Goal: Task Accomplishment & Management: Manage account settings

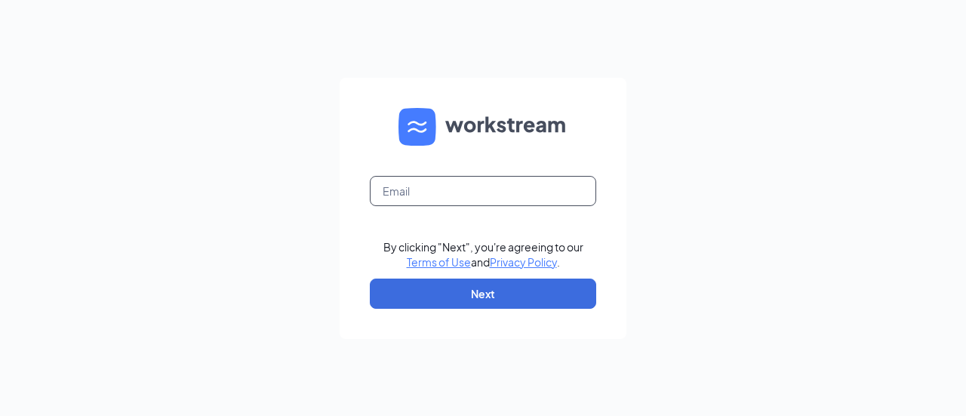
click at [441, 184] on input "text" at bounding box center [483, 191] width 226 height 30
type input "[EMAIL_ADDRESS][DOMAIN_NAME]"
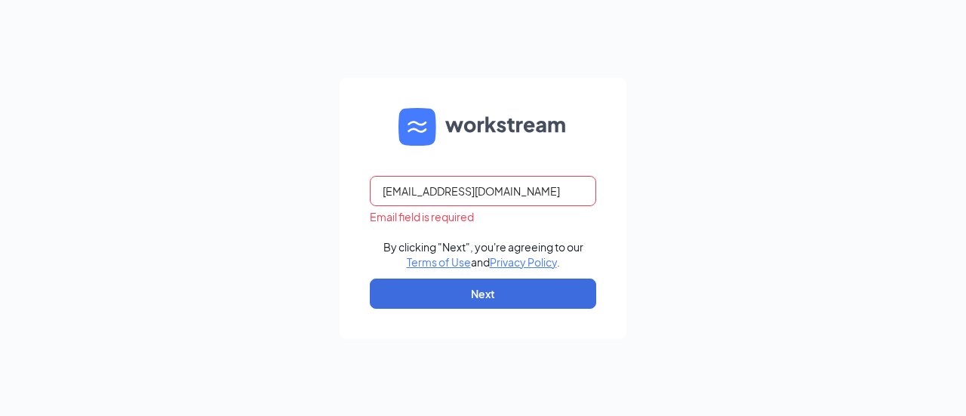
drag, startPoint x: 454, startPoint y: 205, endPoint x: 497, endPoint y: 183, distance: 48.3
click at [497, 183] on input "[EMAIL_ADDRESS][DOMAIN_NAME]" at bounding box center [483, 191] width 226 height 30
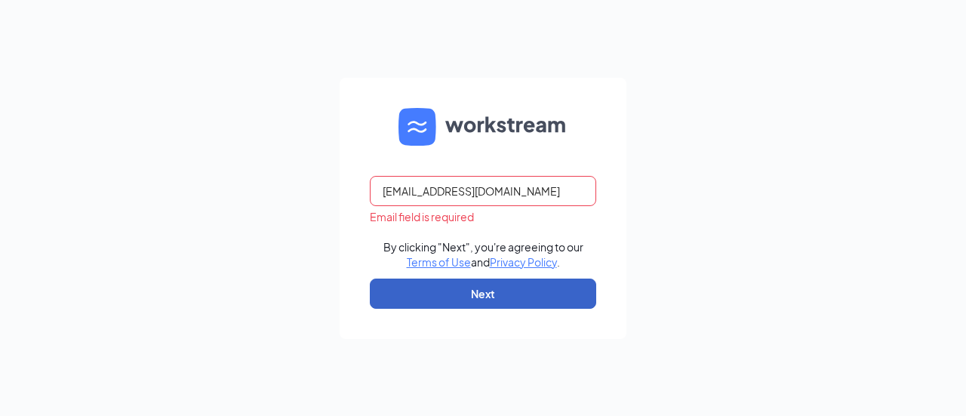
click at [476, 294] on button "Next" at bounding box center [483, 293] width 226 height 30
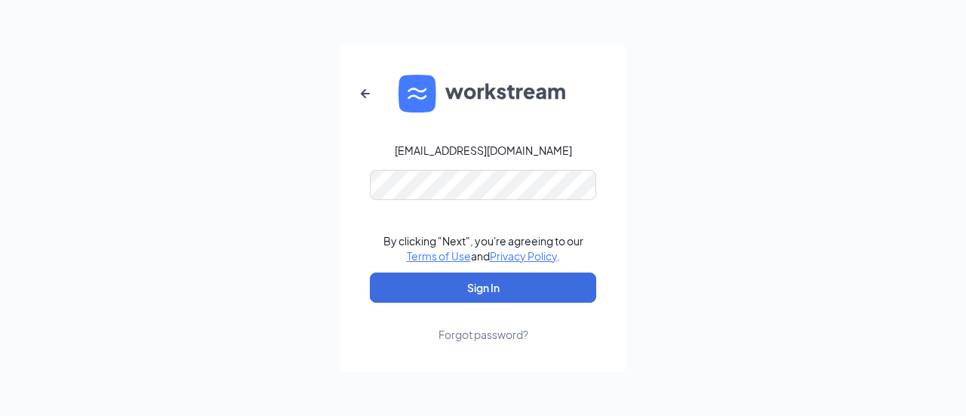
click at [826, 37] on div "nripberger@highnoonrg.com By clicking "Next", you're agreeing to our Terms of U…" at bounding box center [483, 208] width 966 height 416
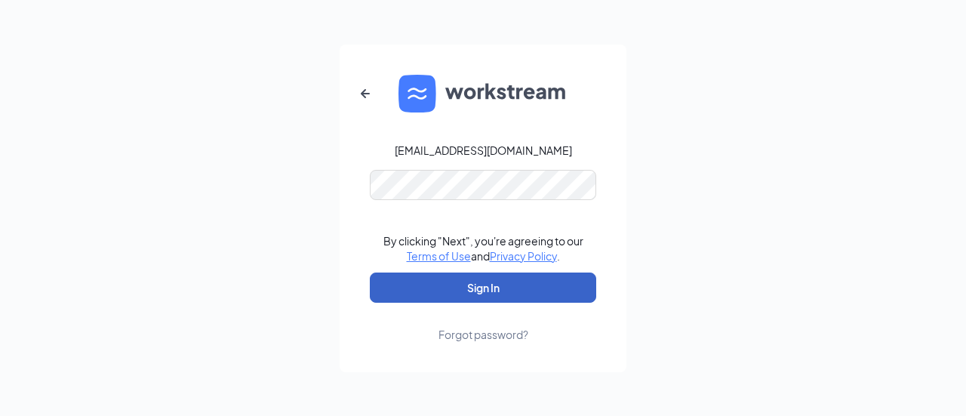
click at [468, 298] on button "Sign In" at bounding box center [483, 287] width 226 height 30
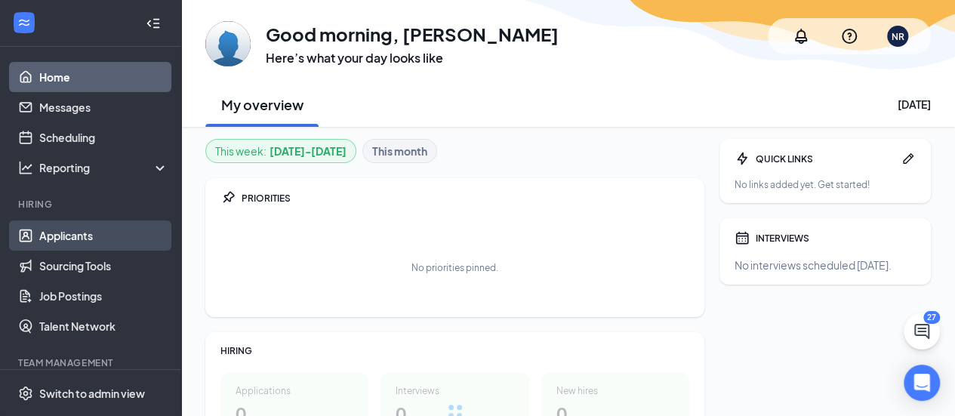
click at [100, 237] on link "Applicants" at bounding box center [103, 235] width 129 height 30
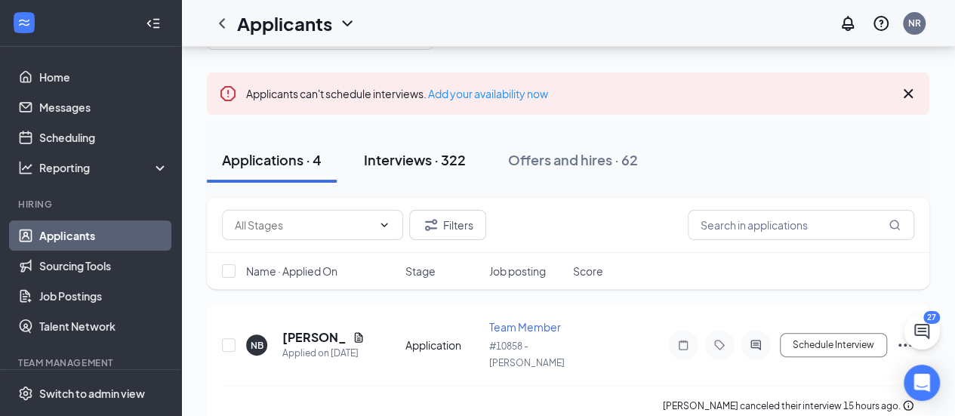
click at [410, 159] on div "Interviews · 322" at bounding box center [415, 159] width 102 height 19
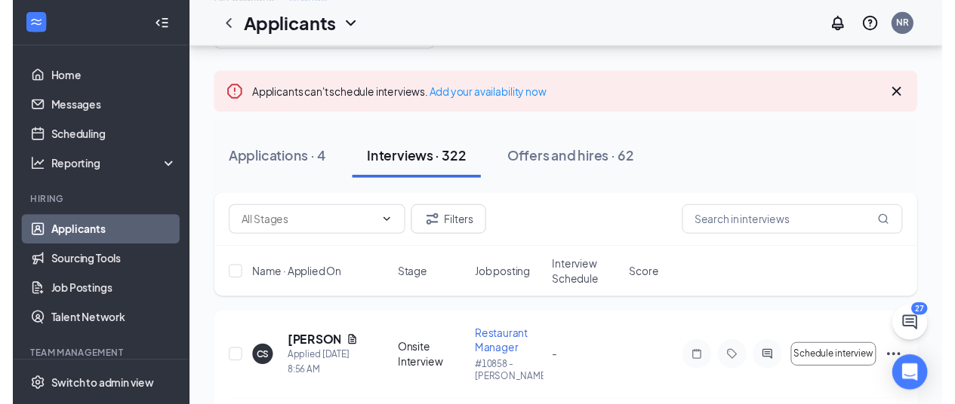
scroll to position [151, 0]
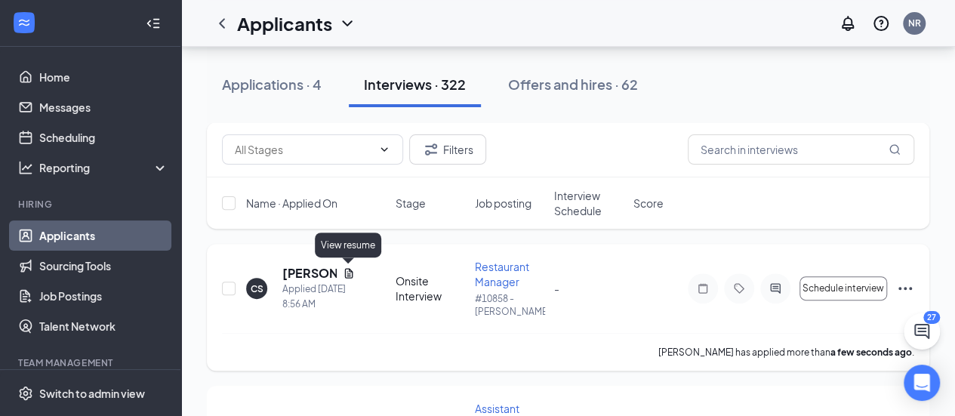
click at [353, 276] on icon "Document" at bounding box center [349, 273] width 12 height 12
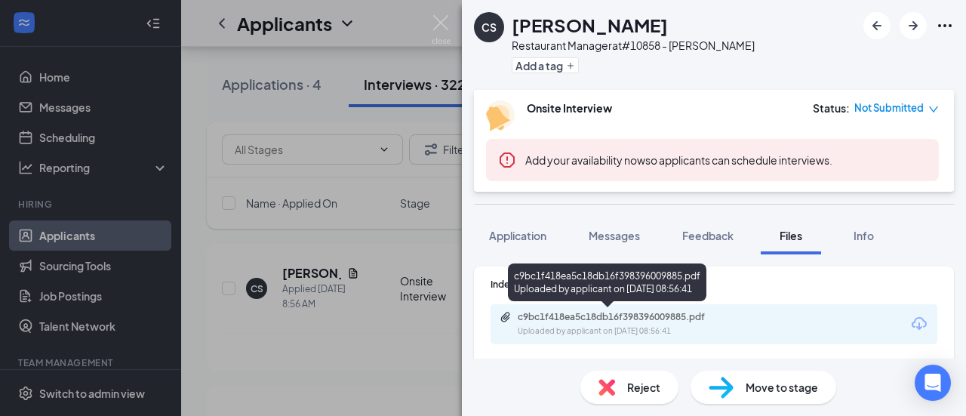
click at [619, 328] on div "Uploaded by applicant on [DATE] 08:56:41" at bounding box center [631, 331] width 226 height 12
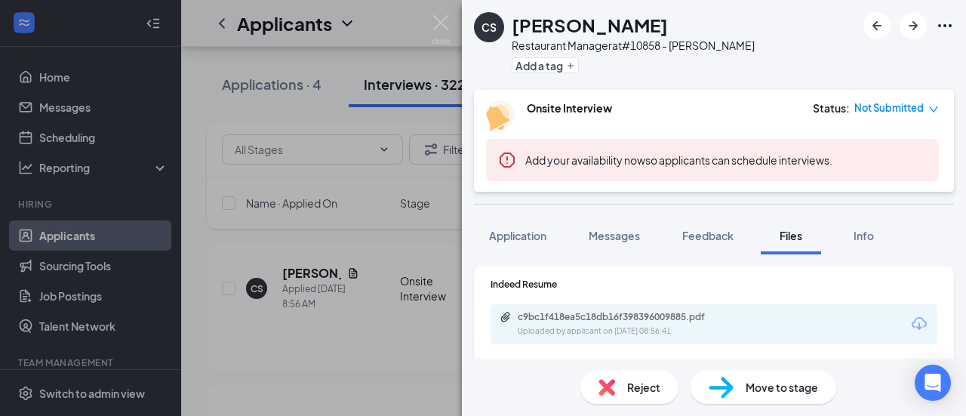
click at [393, 247] on div "CS [PERSON_NAME] Restaurant Manager at #10858 - [PERSON_NAME] Add a tag Onsite …" at bounding box center [483, 208] width 966 height 416
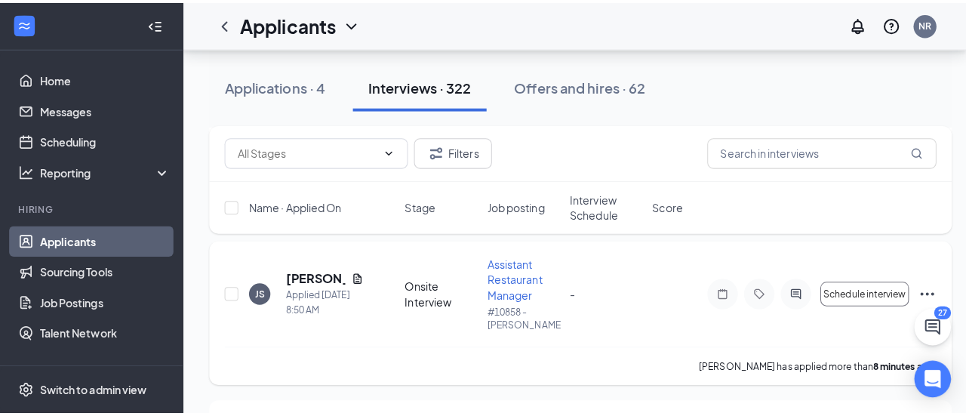
scroll to position [302, 0]
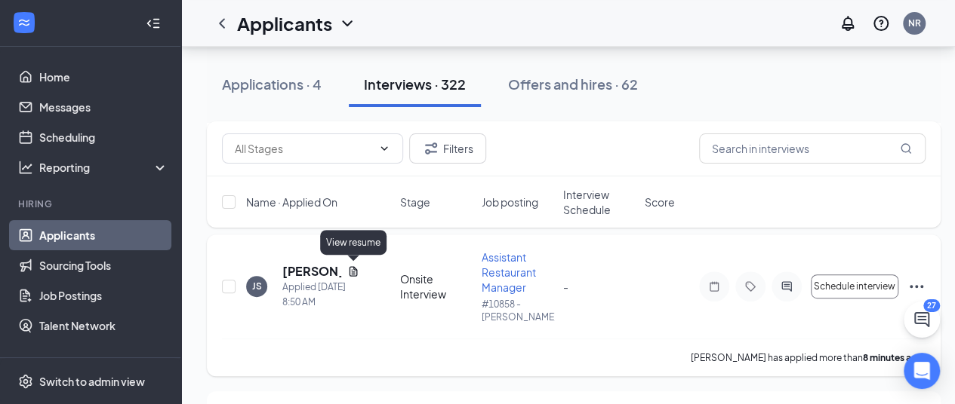
click at [346, 268] on div "[PERSON_NAME]" at bounding box center [320, 271] width 77 height 17
click at [355, 269] on icon "Document" at bounding box center [353, 271] width 8 height 10
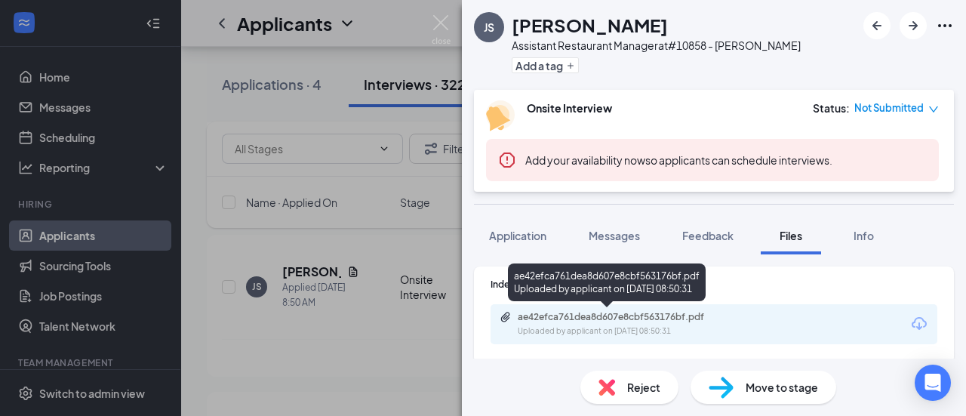
click at [623, 318] on div "ae42efca761dea8d607e8cbf563176bf.pdf" at bounding box center [623, 317] width 211 height 12
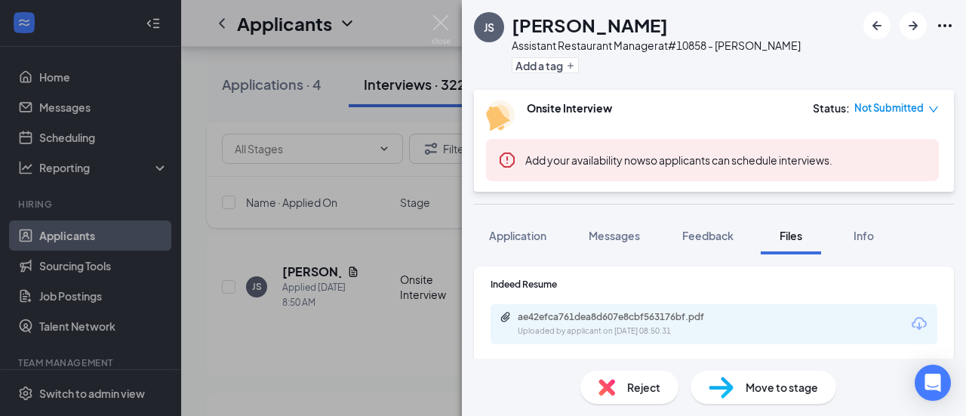
scroll to position [42, 0]
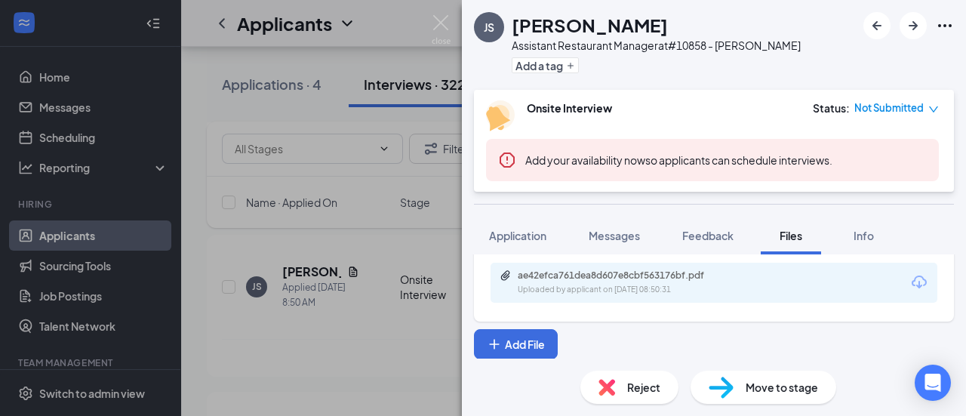
click at [609, 383] on img at bounding box center [606, 387] width 17 height 17
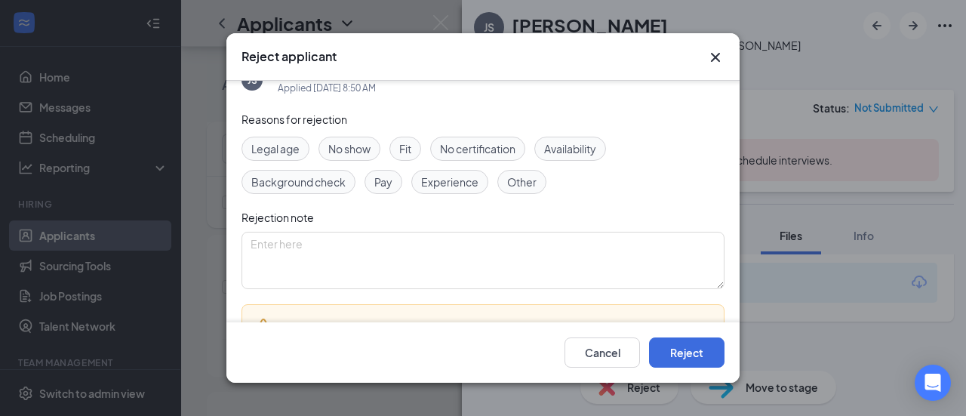
scroll to position [0, 0]
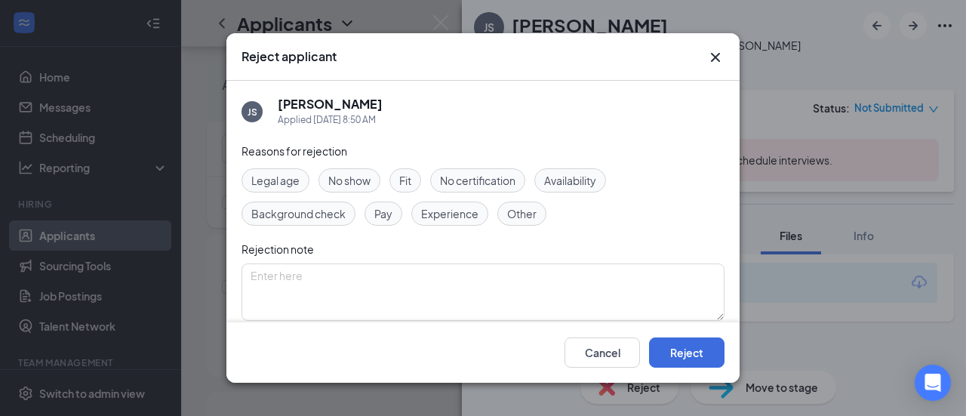
click at [454, 211] on span "Experience" at bounding box center [449, 213] width 57 height 17
click at [700, 357] on button "Reject" at bounding box center [686, 352] width 75 height 30
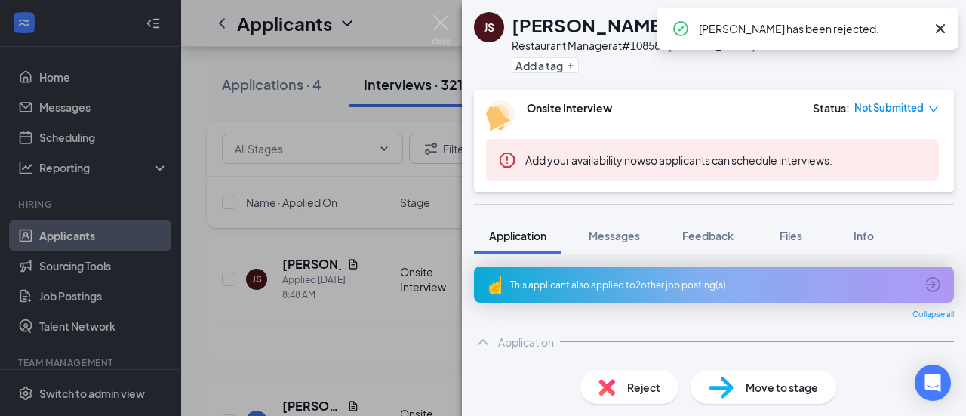
click at [358, 340] on div "JS [PERSON_NAME] Restaurant Manager at #10858 - [PERSON_NAME] Add a tag Onsite …" at bounding box center [483, 208] width 966 height 416
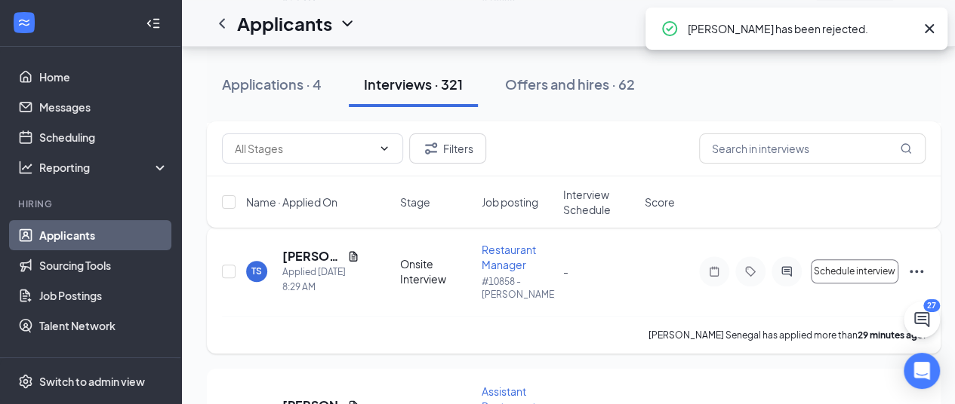
scroll to position [453, 0]
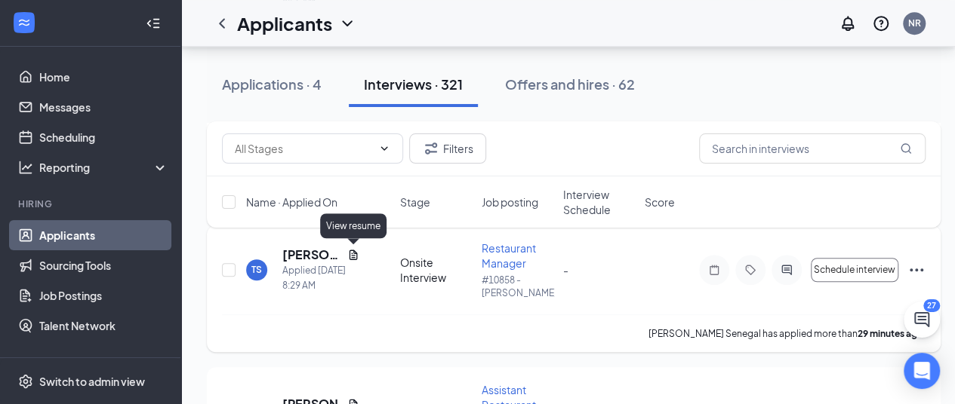
click at [352, 254] on icon "Document" at bounding box center [353, 255] width 8 height 10
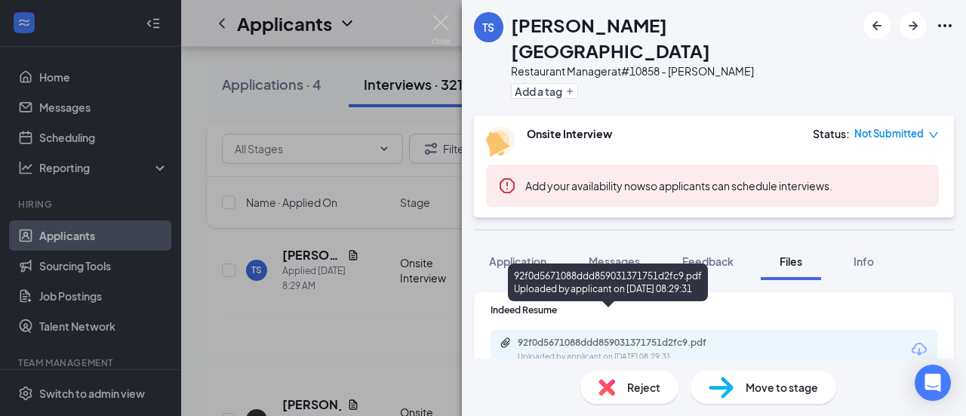
click at [644, 337] on div "92f0d5671088ddd859031371751d2fc9.pdf" at bounding box center [623, 343] width 211 height 12
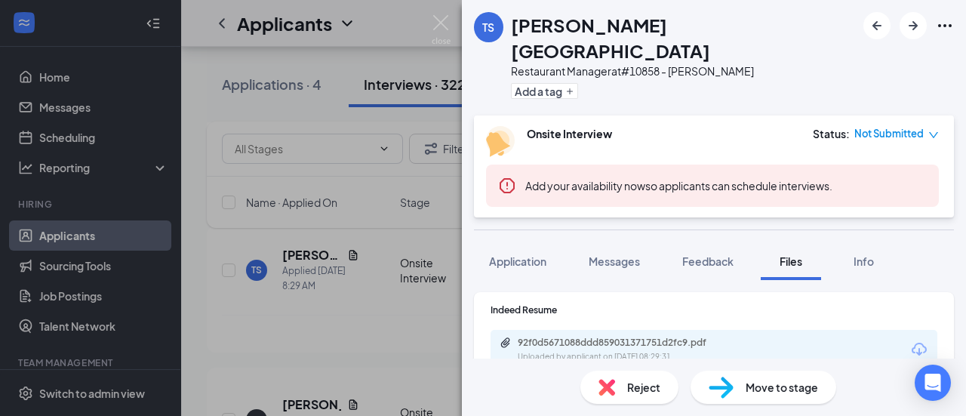
click at [374, 248] on div "TS [PERSON_NAME] Senegal Restaurant Manager at #10858 - [PERSON_NAME] Add a tag…" at bounding box center [483, 208] width 966 height 416
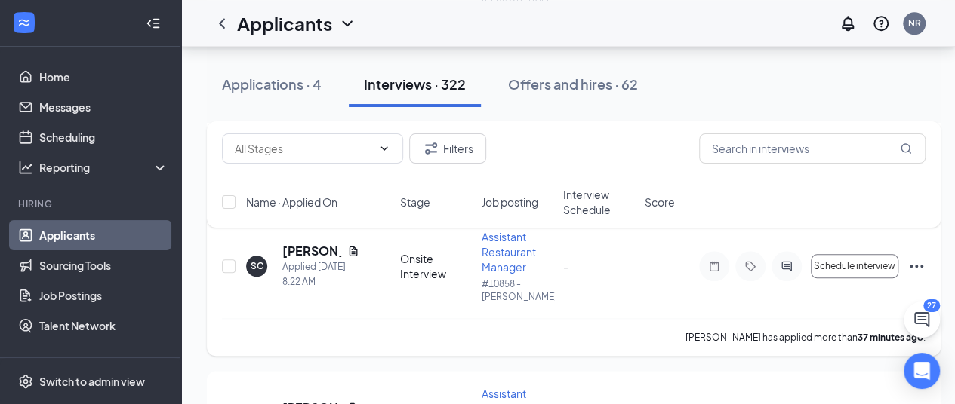
scroll to position [755, 0]
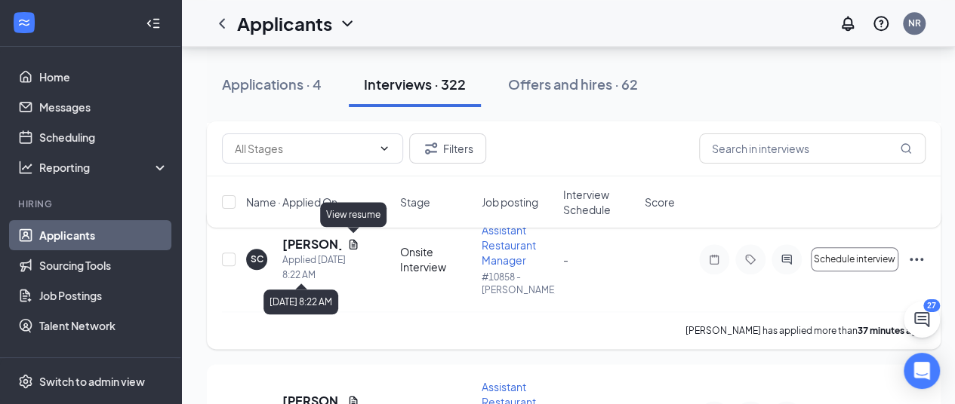
click at [353, 244] on icon "Document" at bounding box center [353, 244] width 8 height 10
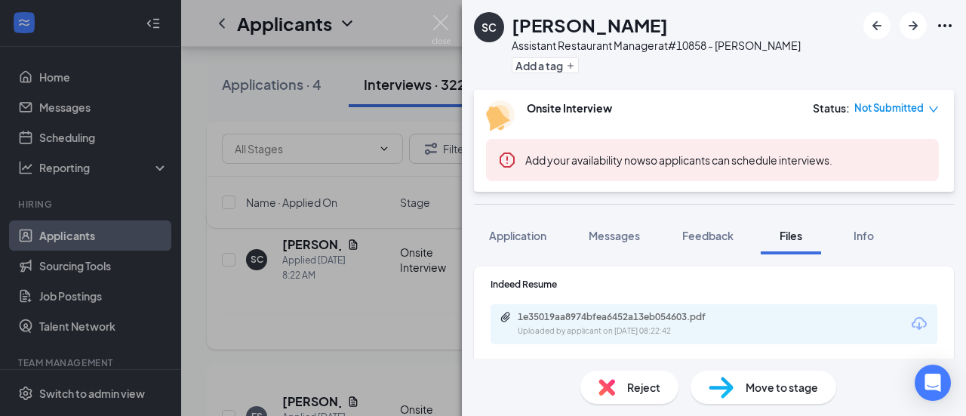
drag, startPoint x: 325, startPoint y: 308, endPoint x: 358, endPoint y: 310, distance: 34.0
click at [325, 309] on div "SC [PERSON_NAME] Assistant Restaurant Manager at #10858 - [PERSON_NAME] Add a t…" at bounding box center [483, 208] width 966 height 416
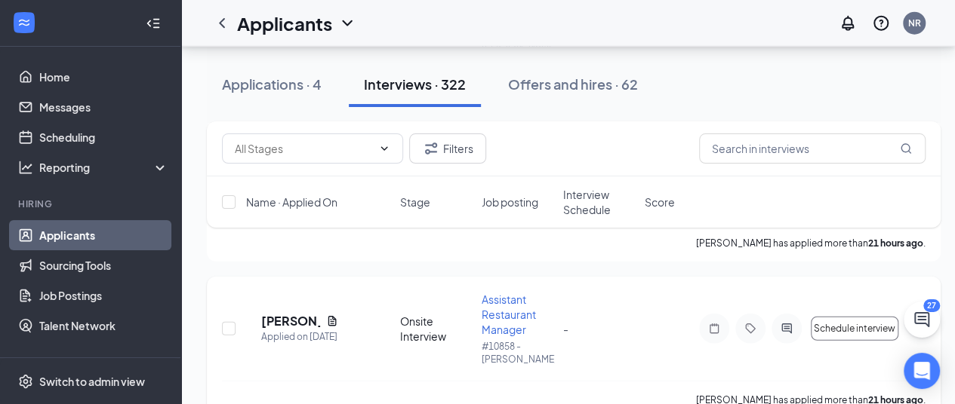
scroll to position [4692, 0]
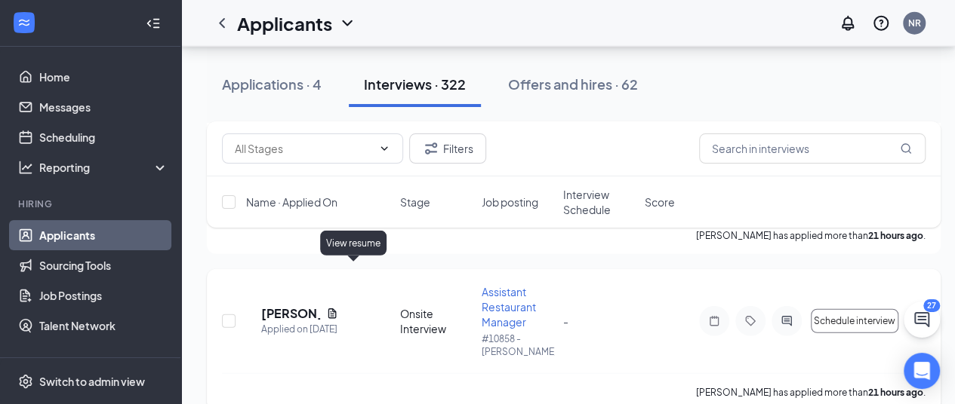
click at [337, 309] on icon "Document" at bounding box center [332, 314] width 8 height 10
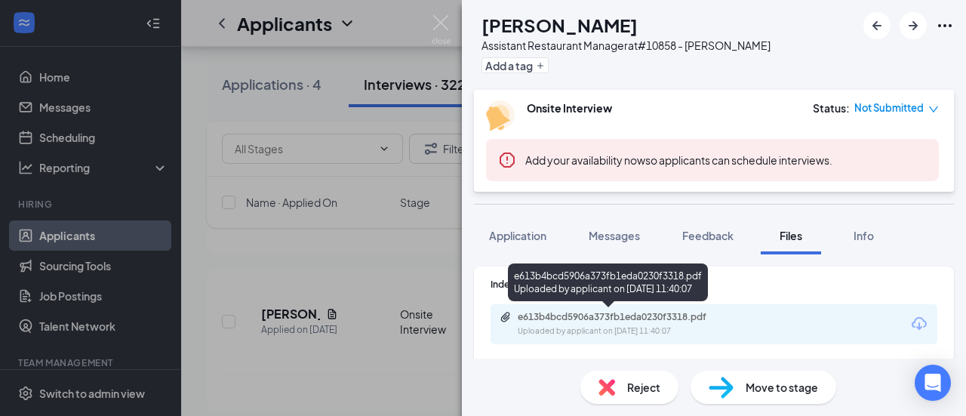
click at [647, 323] on div "e613b4bcd5906a373fb1eda0230f3318.pdf Uploaded by applicant on [DATE] 11:40:07" at bounding box center [622, 324] width 245 height 26
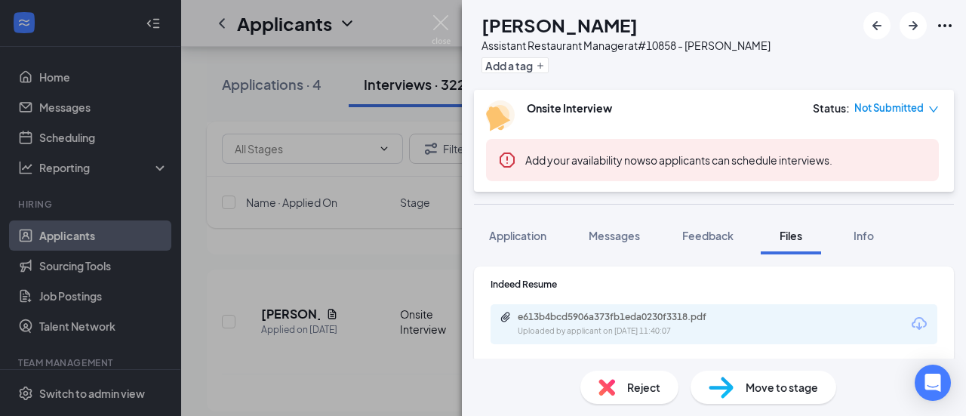
click at [264, 290] on div "[PERSON_NAME] Assistant Restaurant Manager at #10858 - [PERSON_NAME] Add a tag …" at bounding box center [483, 208] width 966 height 416
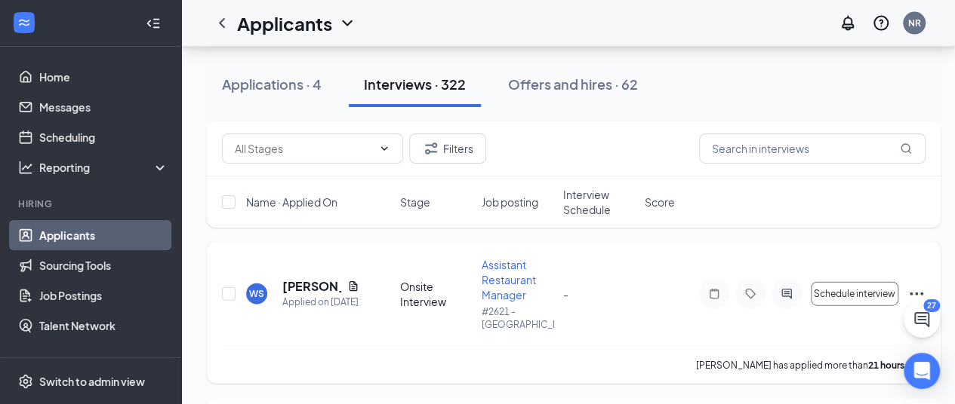
scroll to position [4542, 0]
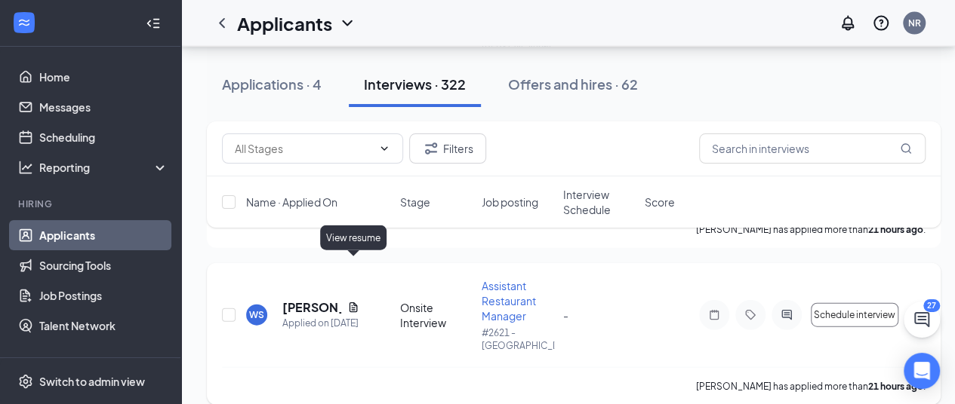
click at [350, 302] on icon "Document" at bounding box center [353, 308] width 12 height 12
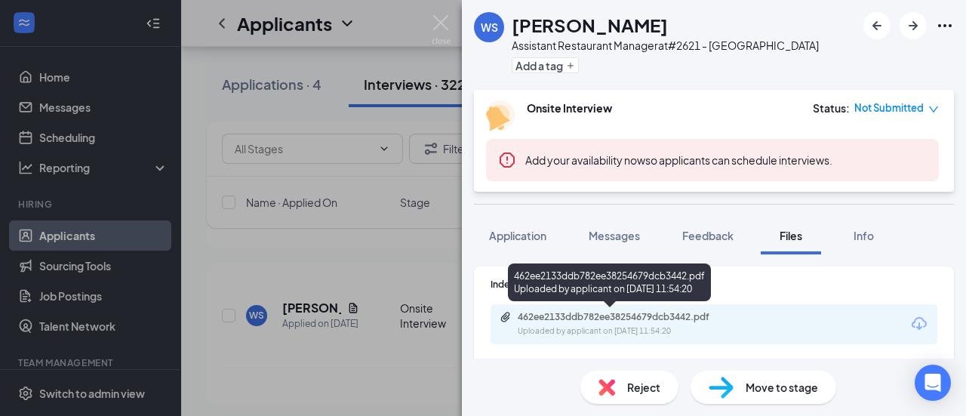
click at [673, 328] on div "Uploaded by applicant on [DATE] 11:54:20" at bounding box center [631, 331] width 226 height 12
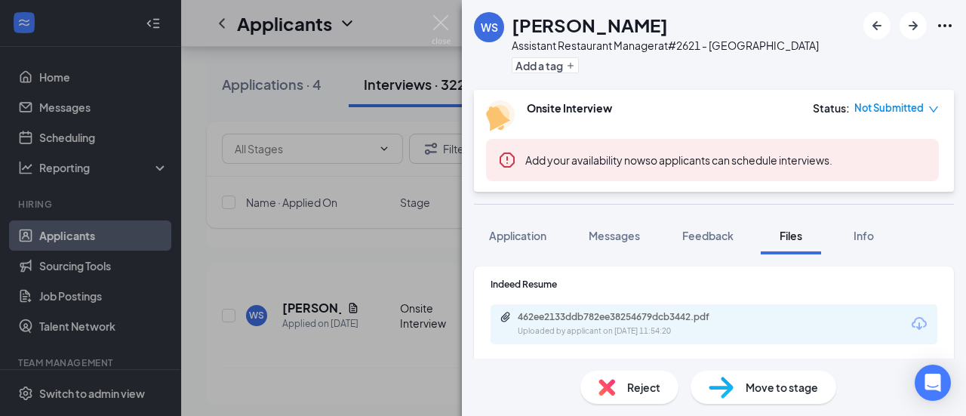
click at [377, 334] on div "WS [PERSON_NAME] Assistant Restaurant Manager at #2621 - [GEOGRAPHIC_DATA] Add …" at bounding box center [483, 208] width 966 height 416
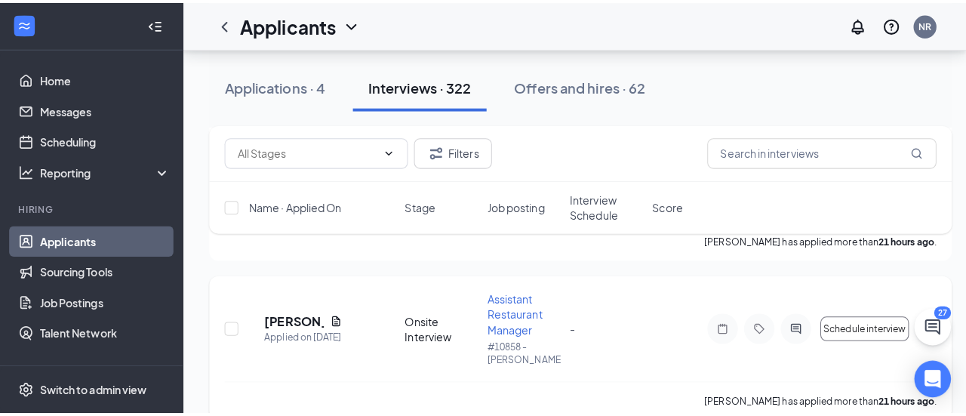
scroll to position [4617, 0]
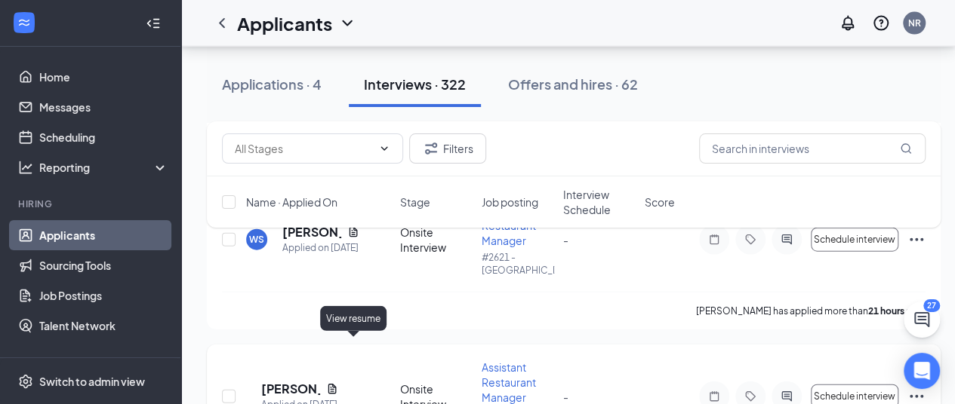
click at [337, 384] on icon "Document" at bounding box center [332, 389] width 8 height 10
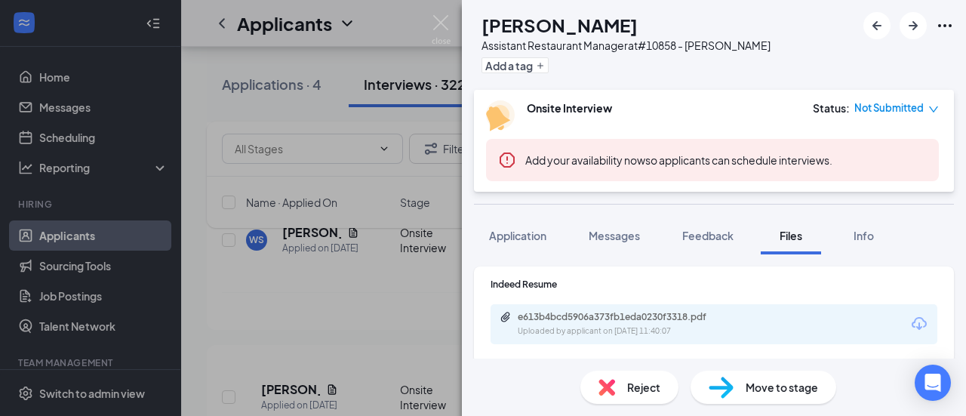
click at [338, 317] on div "[PERSON_NAME] Assistant Restaurant Manager at #10858 - [PERSON_NAME] Add a tag …" at bounding box center [483, 208] width 966 height 416
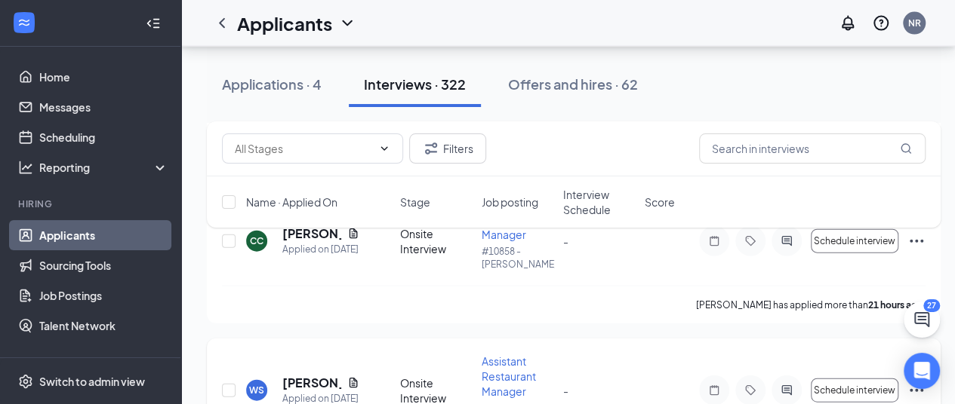
scroll to position [4391, 0]
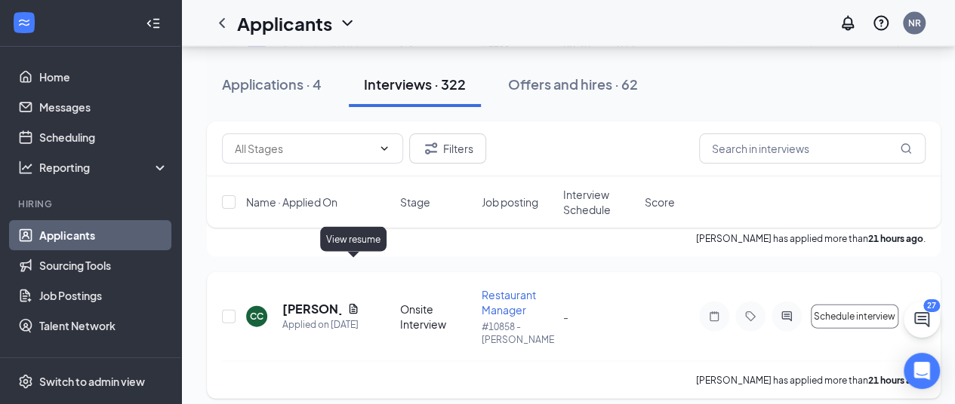
click at [355, 304] on icon "Document" at bounding box center [353, 309] width 8 height 10
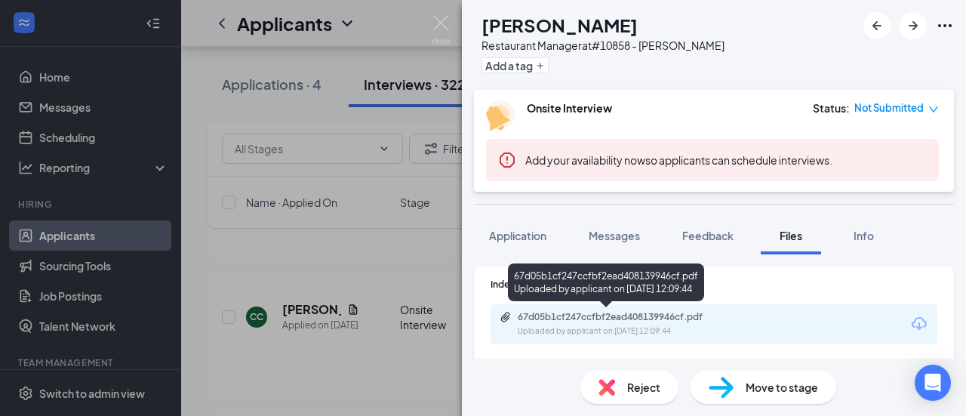
click at [617, 319] on div "67d05b1cf247ccfbf2ead408139946cf.pdf" at bounding box center [623, 317] width 211 height 12
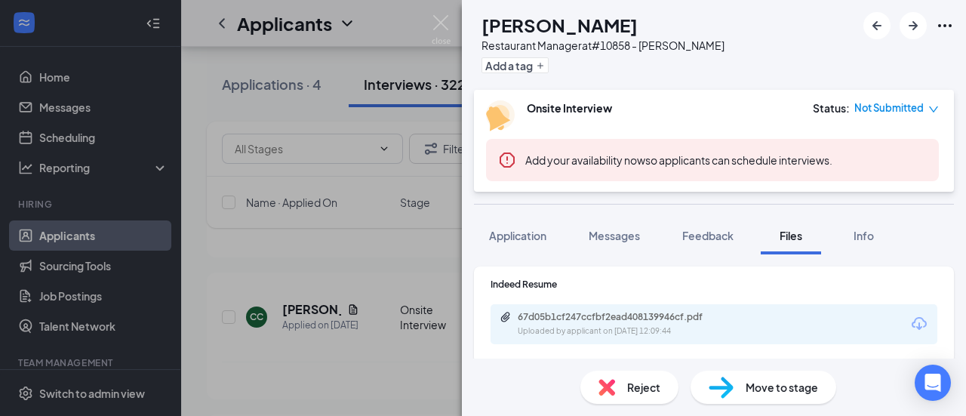
click at [364, 345] on div "CC [PERSON_NAME] Restaurant Manager at #10858 - [PERSON_NAME] Add a tag Onsite …" at bounding box center [483, 208] width 966 height 416
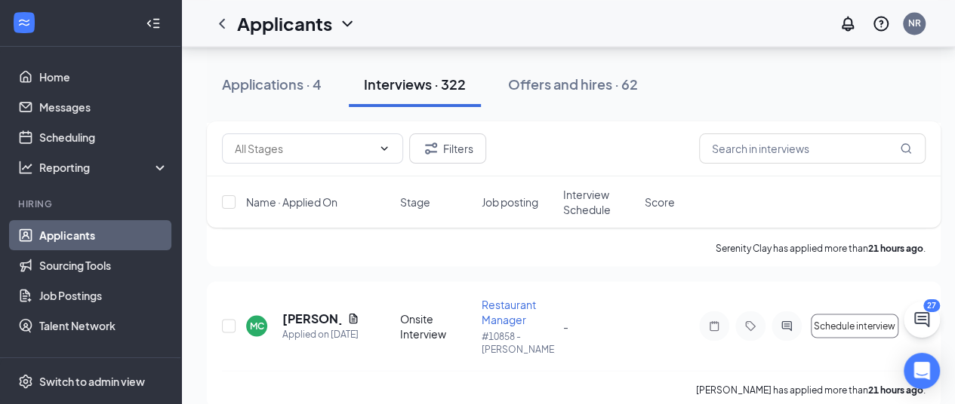
scroll to position [4240, 0]
click at [352, 313] on icon "Document" at bounding box center [353, 318] width 8 height 10
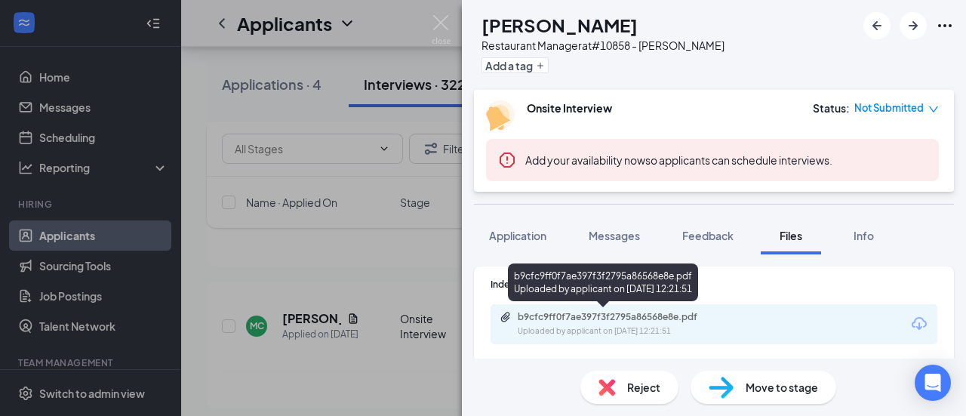
click at [647, 316] on div "b9cfc9ff0f7ae397f3f2795a86568e8e.pdf" at bounding box center [623, 317] width 211 height 12
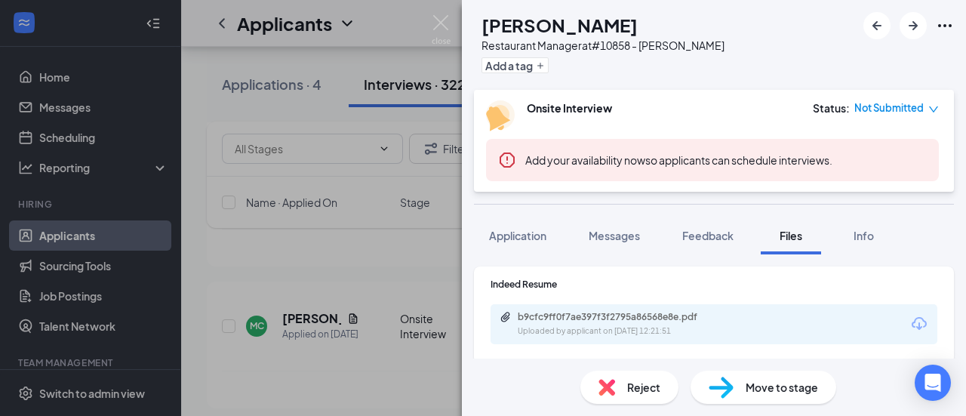
click at [279, 321] on div "MC [PERSON_NAME] Restaurant Manager at #10858 - [PERSON_NAME] Add a tag Onsite …" at bounding box center [483, 208] width 966 height 416
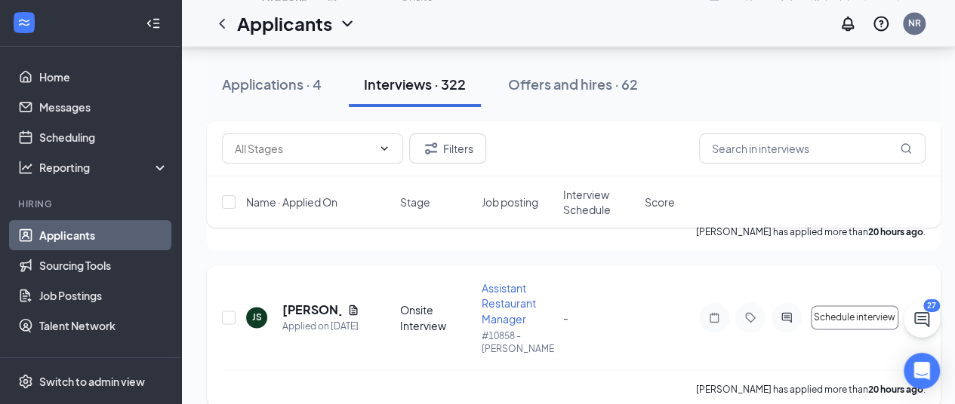
scroll to position [3862, 0]
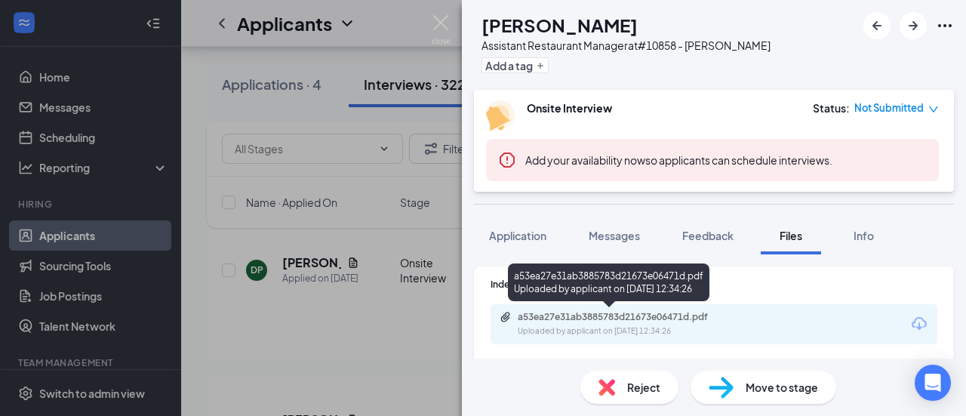
click at [638, 327] on div "Uploaded by applicant on [DATE] 12:34:26" at bounding box center [631, 331] width 226 height 12
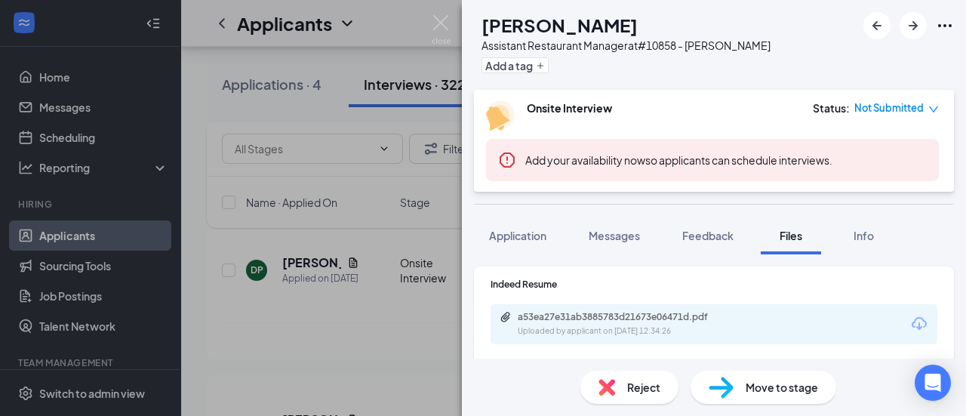
click at [374, 319] on div "[PERSON_NAME] [PERSON_NAME] Assistant Restaurant Manager at #10858 - [PERSON_NA…" at bounding box center [483, 208] width 966 height 416
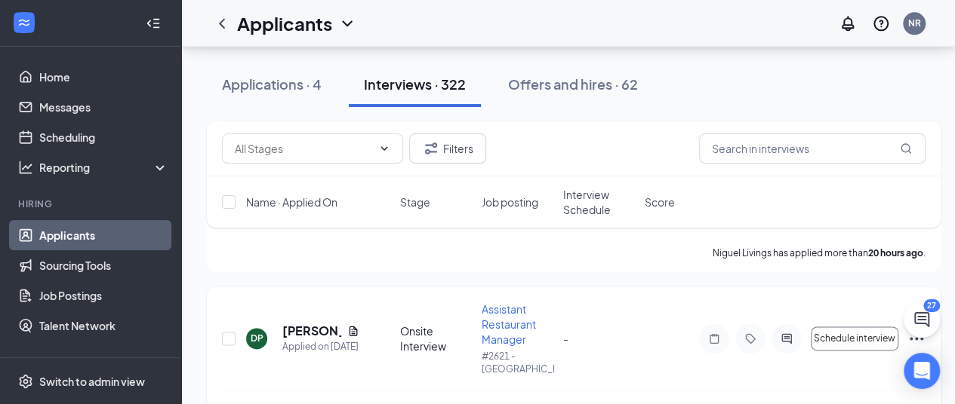
scroll to position [3787, 0]
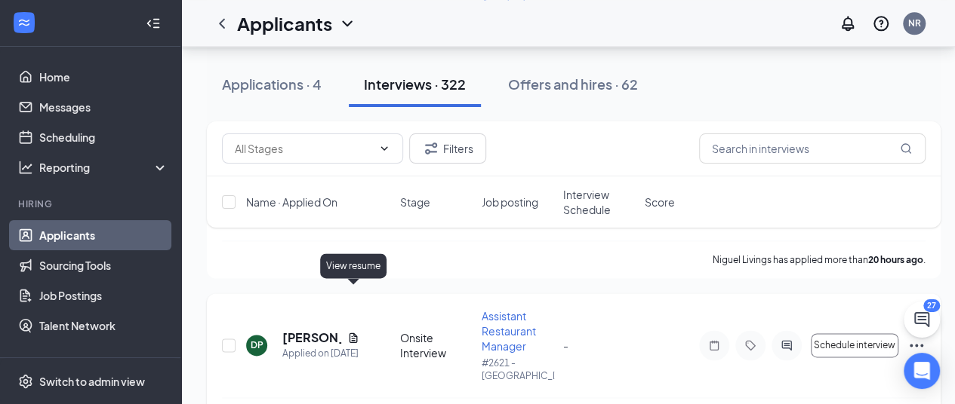
click at [352, 332] on icon "Document" at bounding box center [353, 338] width 12 height 12
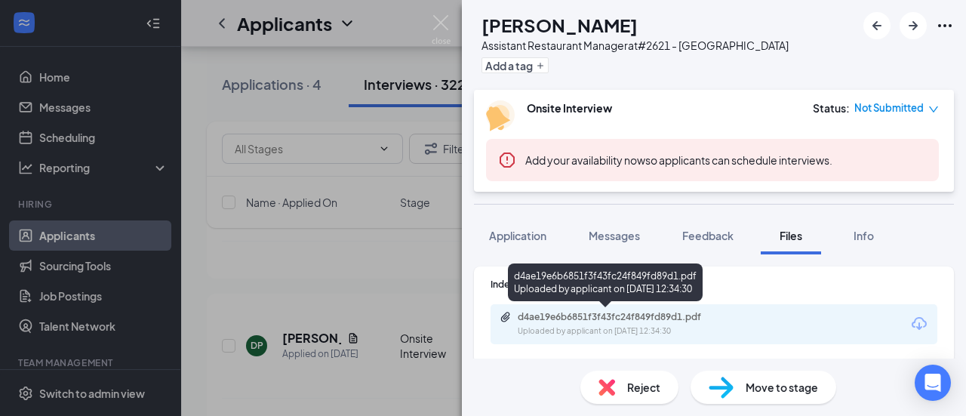
click at [666, 330] on div "Uploaded by applicant on [DATE] 12:34:30" at bounding box center [631, 331] width 226 height 12
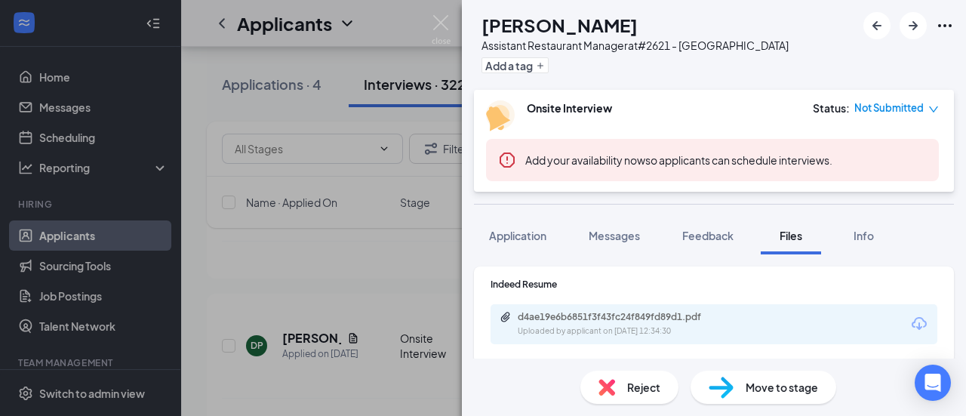
click at [383, 318] on div "DP [PERSON_NAME] Assistant Restaurant Manager at #2621 - [GEOGRAPHIC_DATA] Add …" at bounding box center [483, 208] width 966 height 416
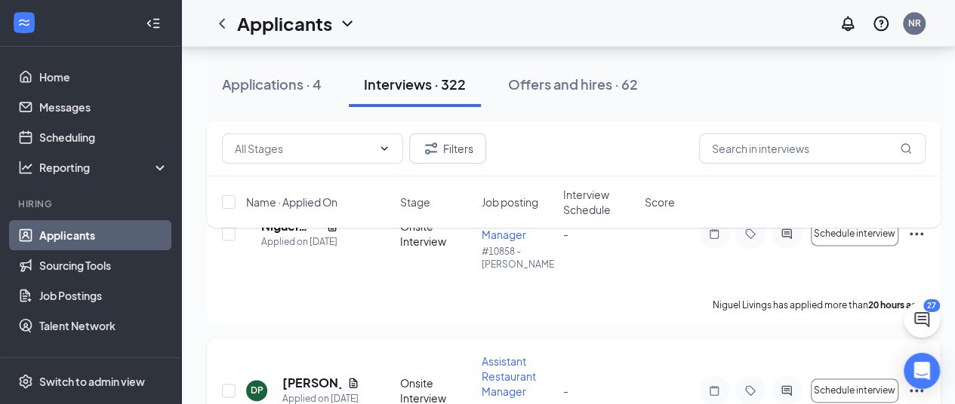
scroll to position [3636, 0]
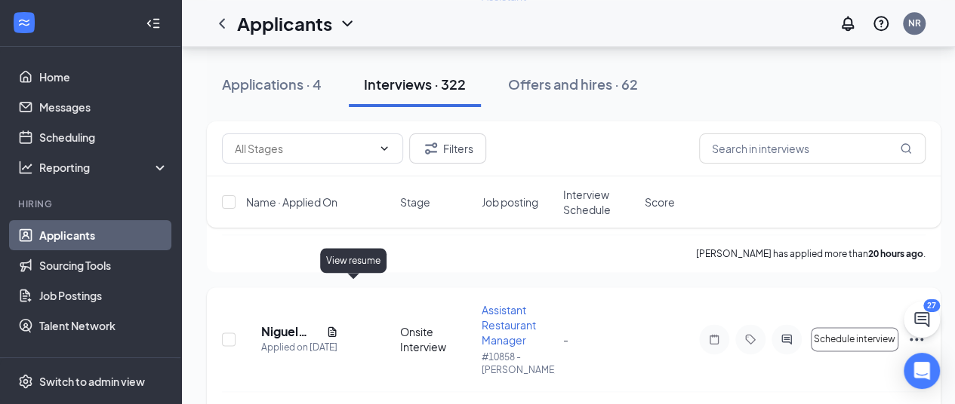
click at [338, 326] on icon "Document" at bounding box center [332, 332] width 12 height 12
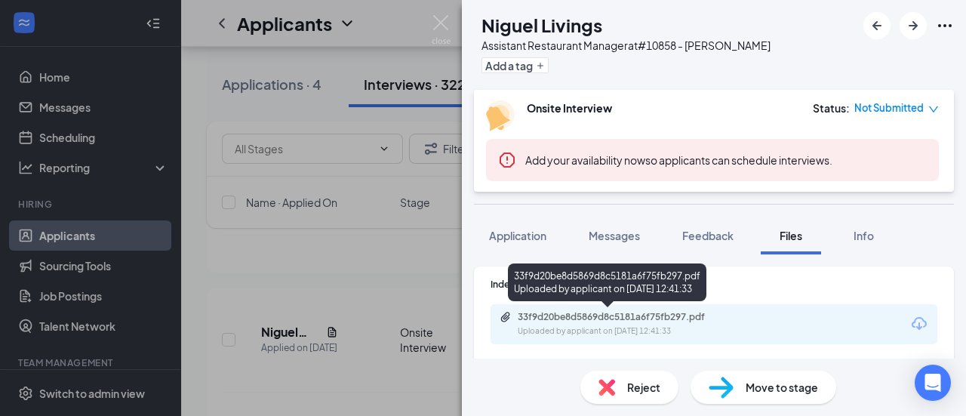
click at [670, 321] on div "33f9d20be8d5869d8c5181a6f75fb297.pdf" at bounding box center [623, 317] width 211 height 12
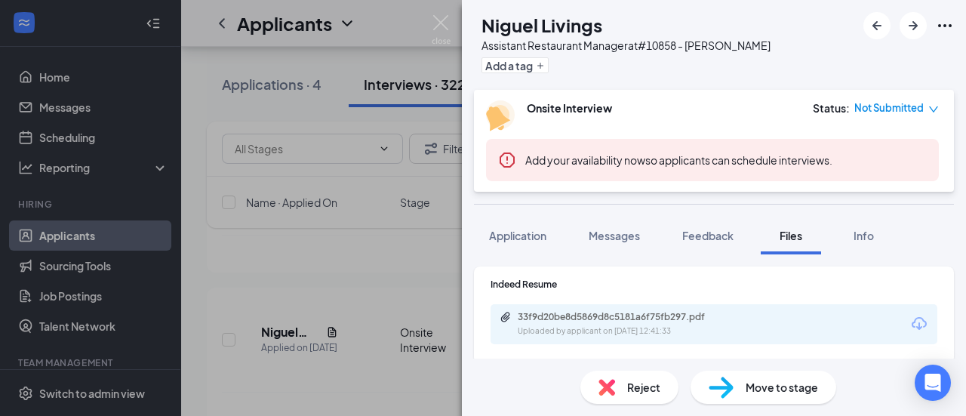
click at [398, 320] on div "NL Niguel Livings Assistant Restaurant Manager at #10858 - [PERSON_NAME] Add a …" at bounding box center [483, 208] width 966 height 416
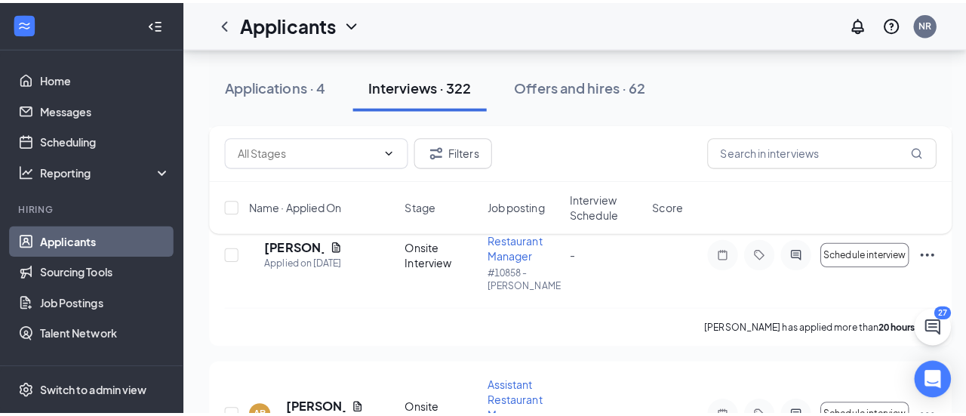
scroll to position [3410, 0]
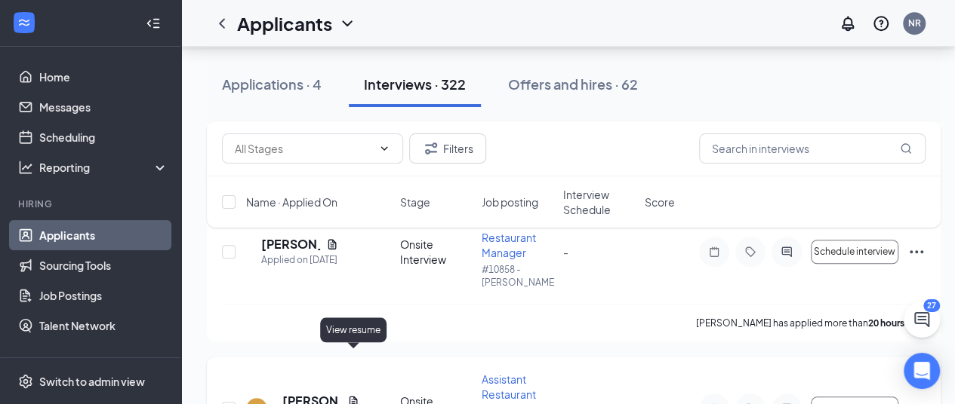
click at [350, 395] on icon "Document" at bounding box center [353, 401] width 12 height 12
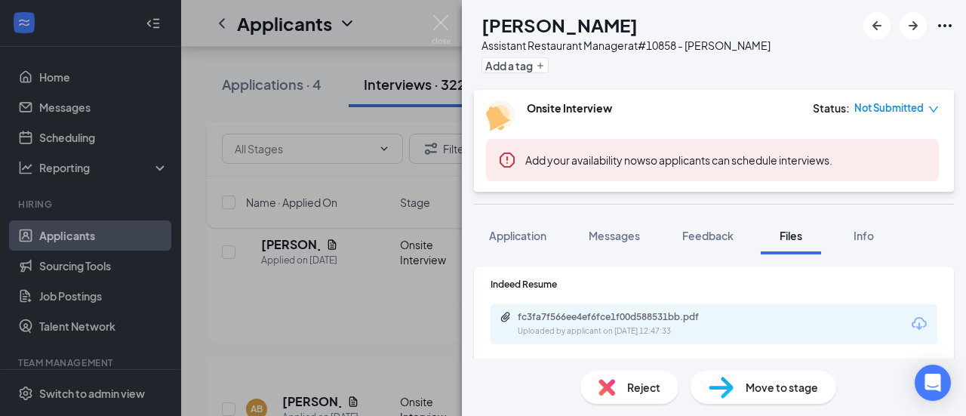
click at [654, 340] on div "fc3fa7f566ee4ef6fce1f00d588531bb.pdf Uploaded by applicant on [DATE] 12:47:33" at bounding box center [714, 324] width 447 height 40
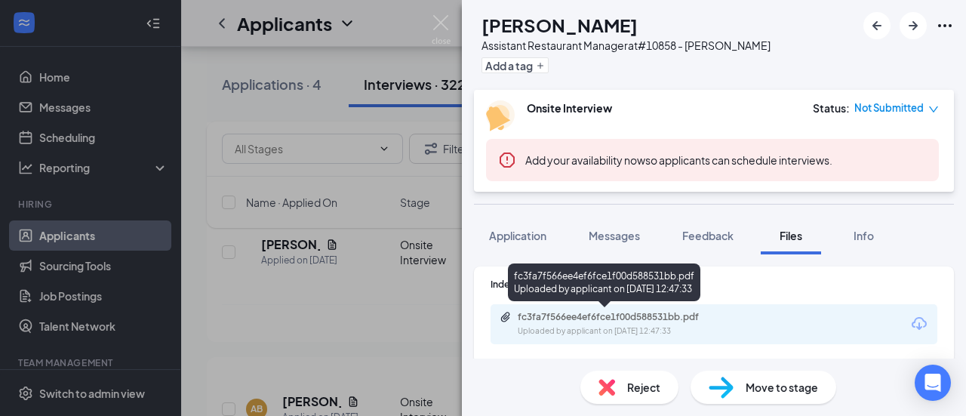
click at [655, 327] on div "Uploaded by applicant on [DATE] 12:47:33" at bounding box center [631, 331] width 226 height 12
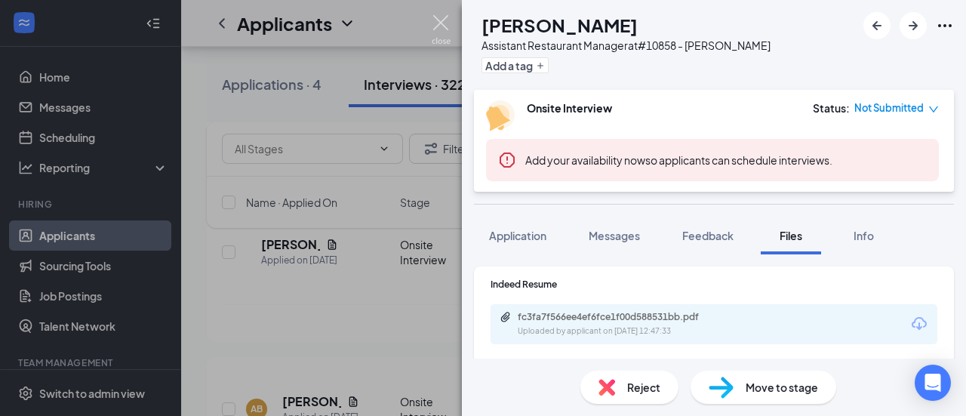
click at [438, 16] on img at bounding box center [441, 29] width 19 height 29
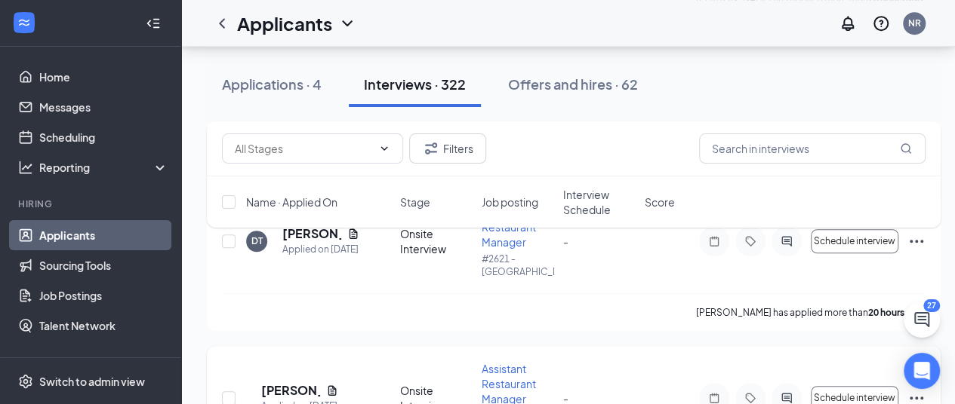
scroll to position [3259, 0]
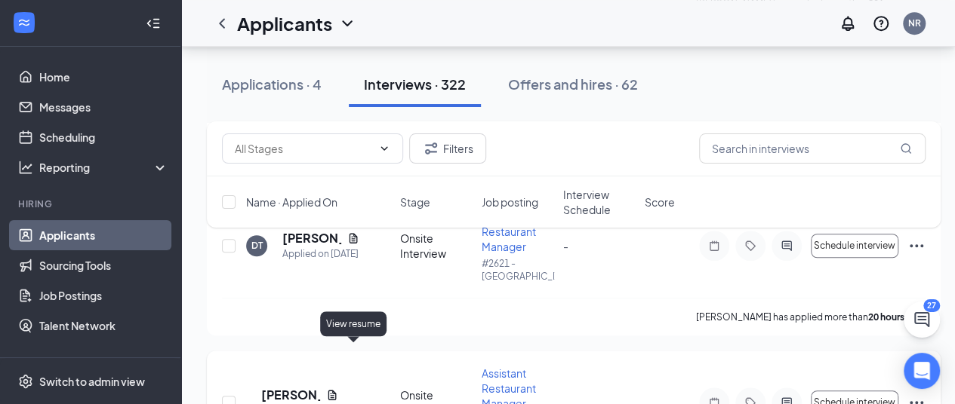
click at [338, 389] on icon "Document" at bounding box center [332, 395] width 12 height 12
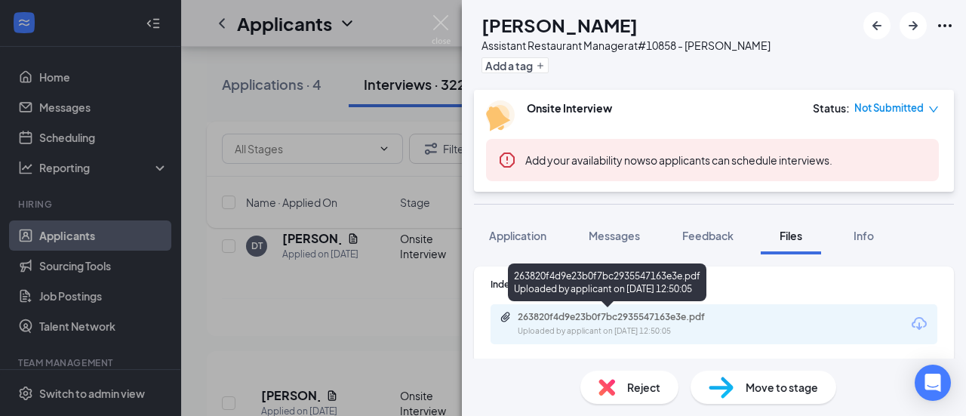
click at [663, 313] on div "263820f4d9e23b0f7bc2935547163e3e.pdf" at bounding box center [623, 317] width 211 height 12
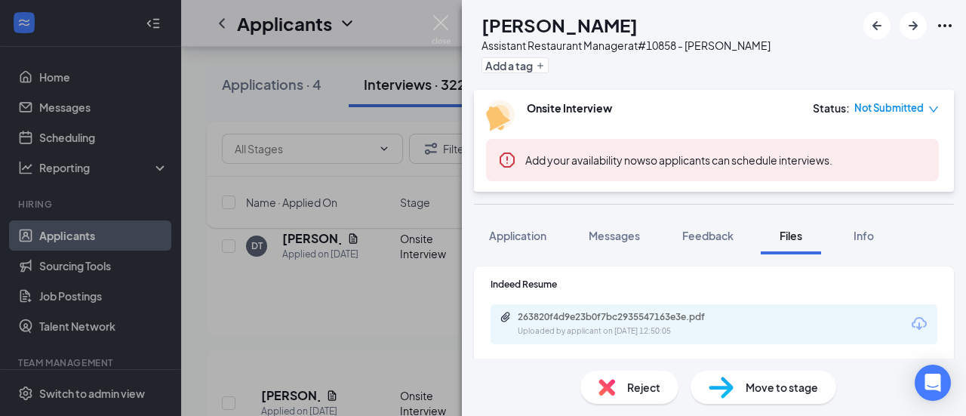
click at [383, 303] on div "NG [PERSON_NAME] Assistant Restaurant Manager at #10858 - [PERSON_NAME] Add a t…" at bounding box center [483, 208] width 966 height 416
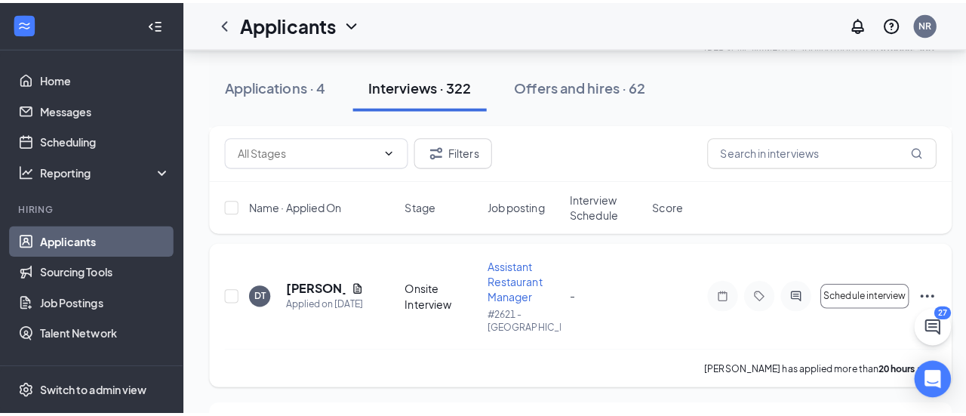
scroll to position [3183, 0]
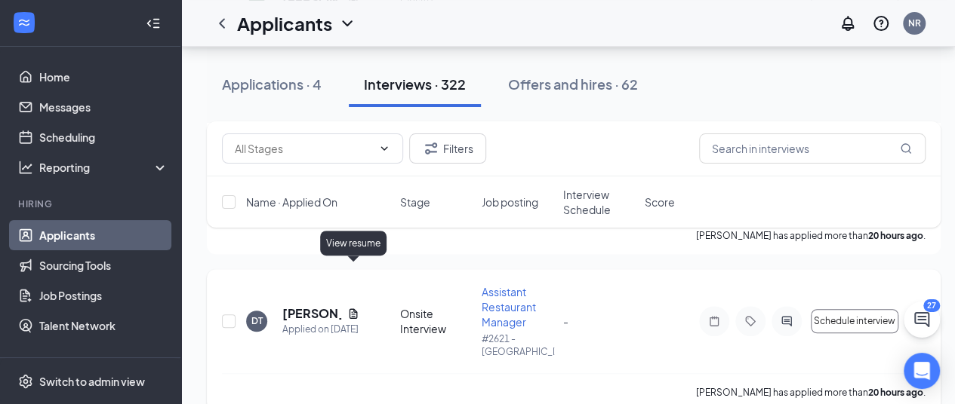
click at [355, 308] on icon "Document" at bounding box center [353, 314] width 12 height 12
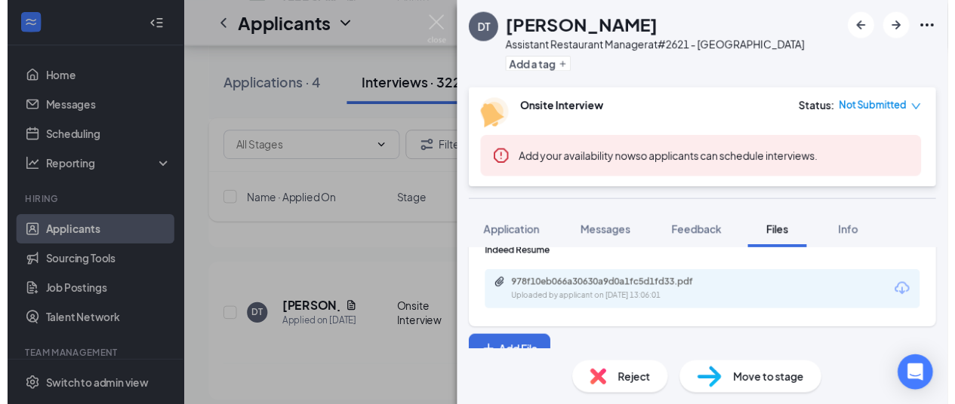
scroll to position [42, 0]
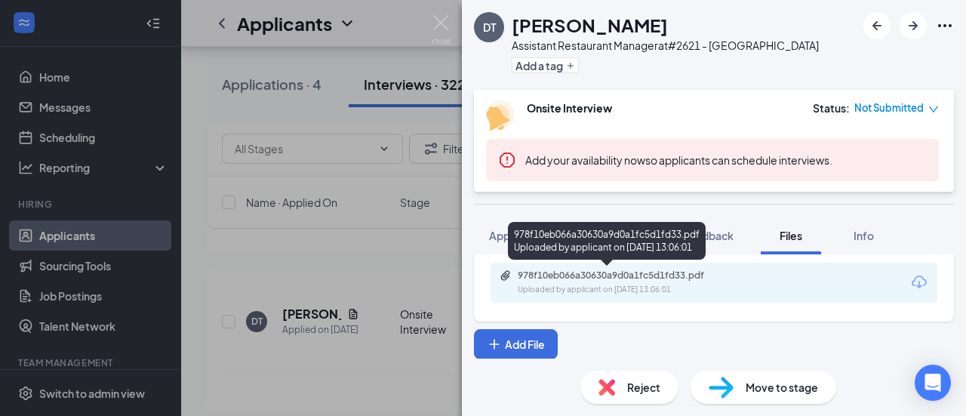
click at [610, 281] on div "978f10eb066a30630a9d0a1fc5d1fd33.pdf Uploaded by applicant on [DATE] 13:06:01" at bounding box center [622, 282] width 245 height 26
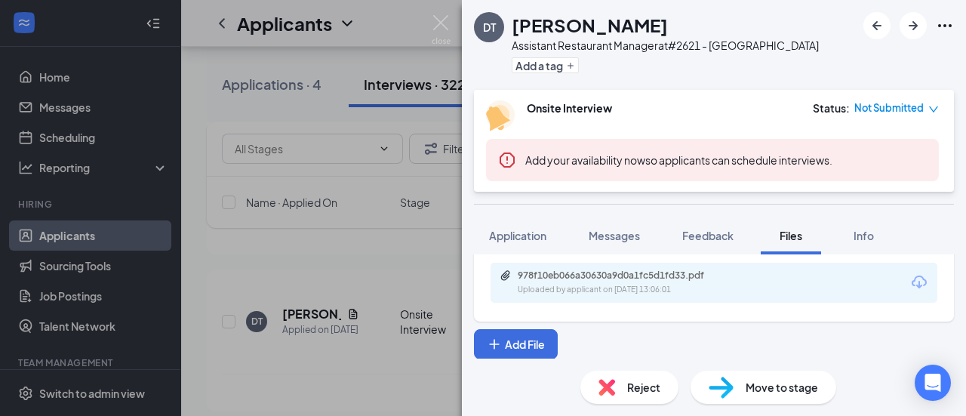
click at [312, 277] on div "DT [PERSON_NAME] Assistant Restaurant Manager at #2621 - [GEOGRAPHIC_DATA] Add …" at bounding box center [483, 208] width 966 height 416
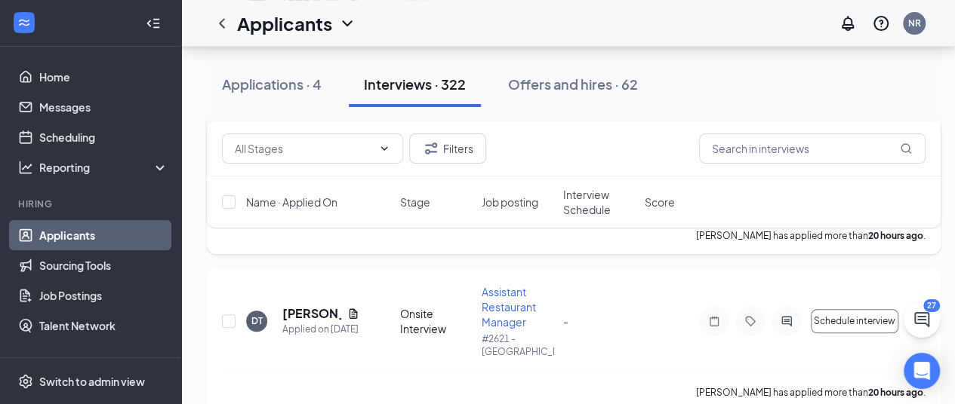
scroll to position [3032, 0]
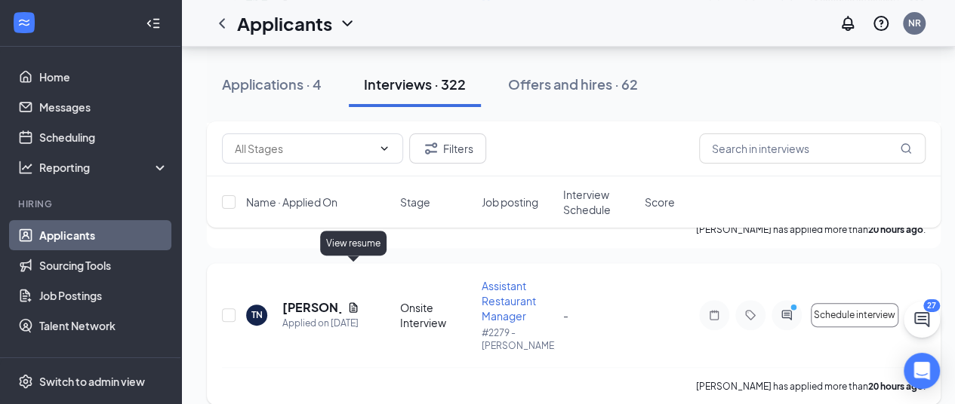
click at [350, 302] on icon "Document" at bounding box center [353, 308] width 12 height 12
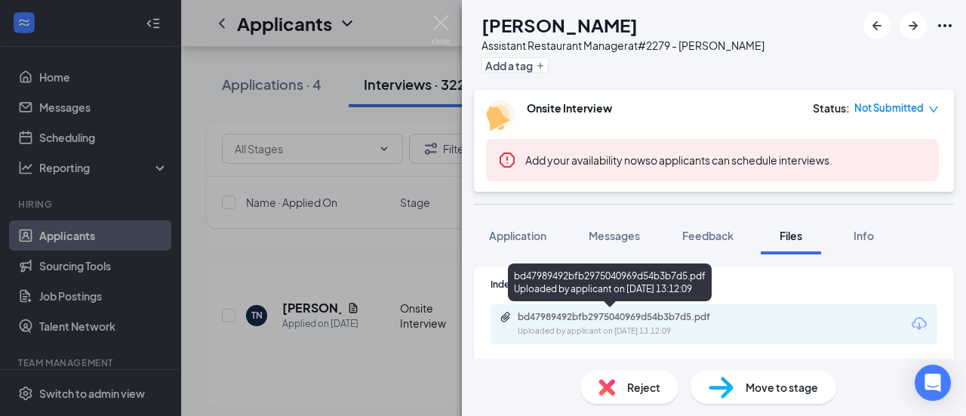
click at [604, 314] on div "bd47989492bfb2975040969d54b3b7d5.pdf" at bounding box center [623, 317] width 211 height 12
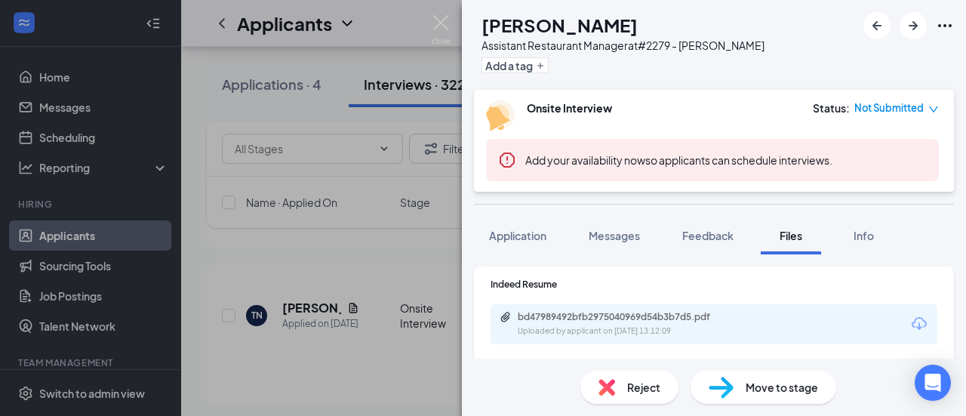
click at [336, 241] on div "TN [PERSON_NAME] Assistant Restaurant Manager at #2279 - [PERSON_NAME] Add a ta…" at bounding box center [483, 208] width 966 height 416
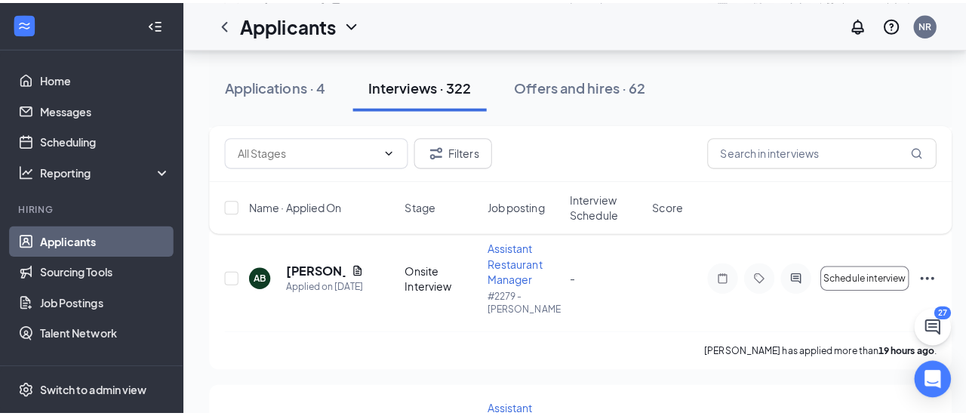
scroll to position [2730, 0]
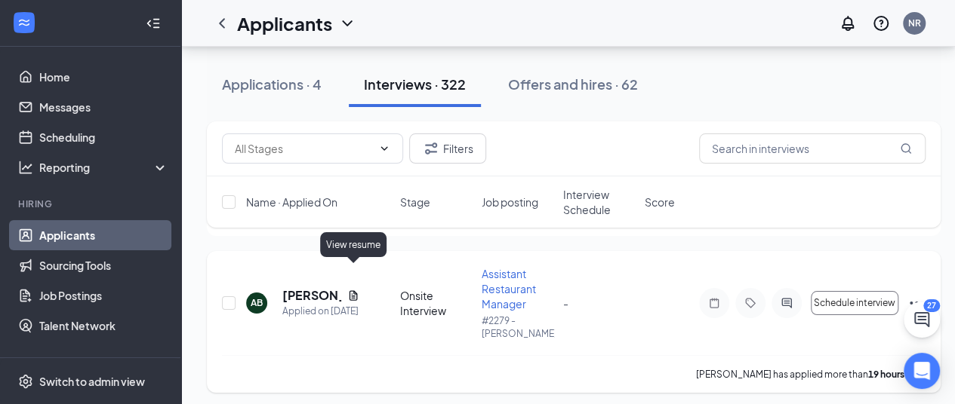
click at [358, 290] on icon "Document" at bounding box center [353, 296] width 12 height 12
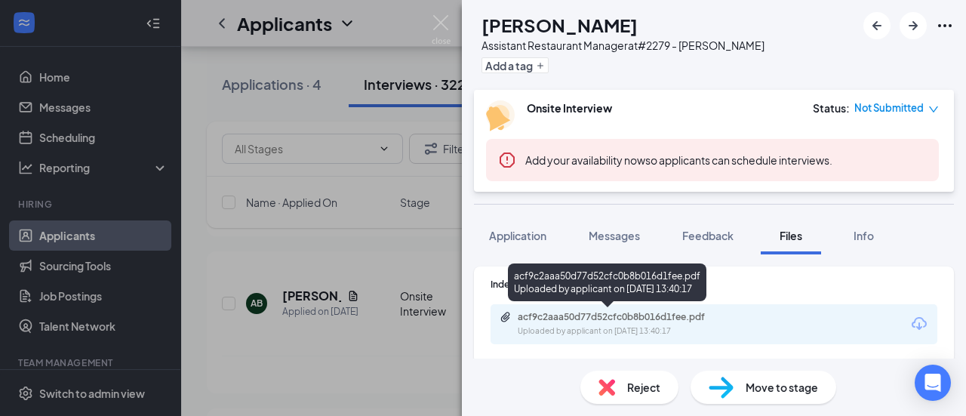
click at [643, 319] on div "acf9c2aaa50d77d52cfc0b8b016d1fee.pdf" at bounding box center [623, 317] width 211 height 12
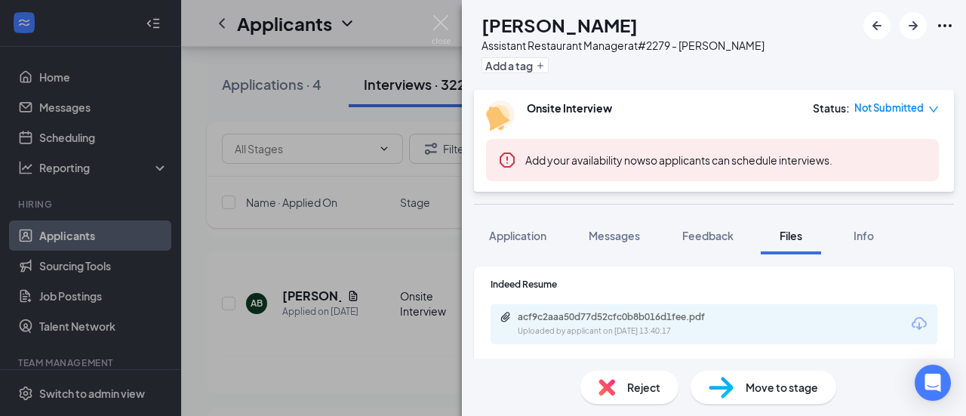
click at [343, 302] on div "AB [PERSON_NAME] Assistant Restaurant Manager at #2279 - [PERSON_NAME] Add a ta…" at bounding box center [483, 208] width 966 height 416
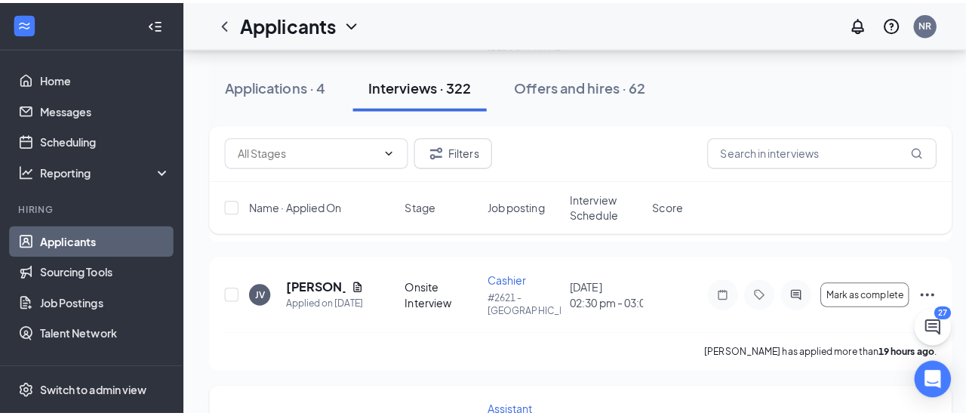
scroll to position [2579, 0]
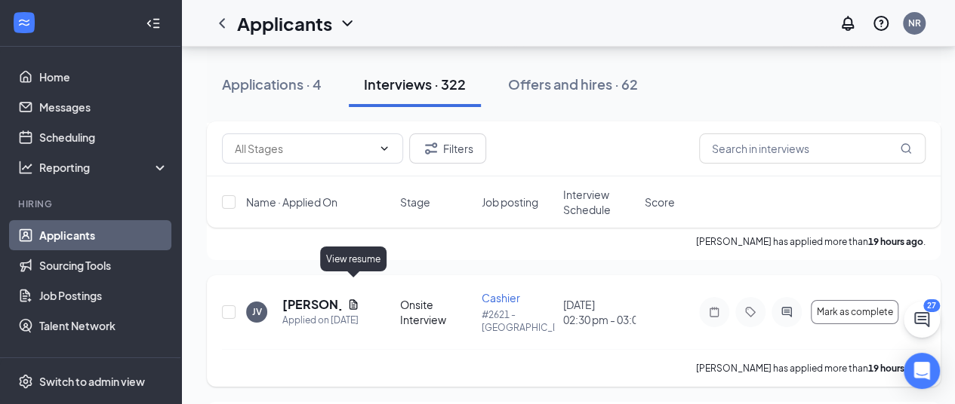
click at [354, 300] on icon "Document" at bounding box center [353, 305] width 8 height 10
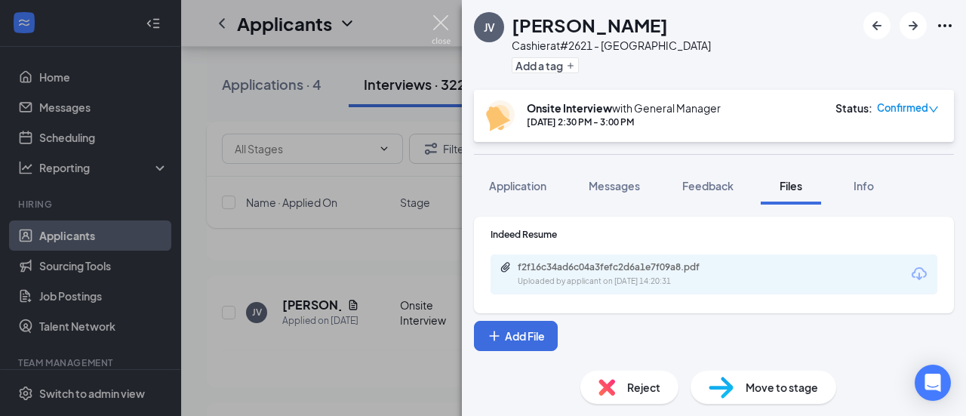
click at [441, 34] on img at bounding box center [441, 29] width 19 height 29
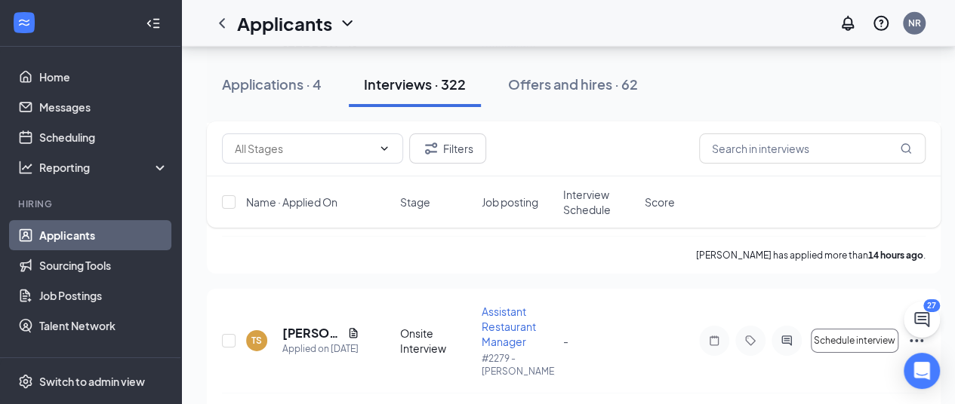
scroll to position [2278, 0]
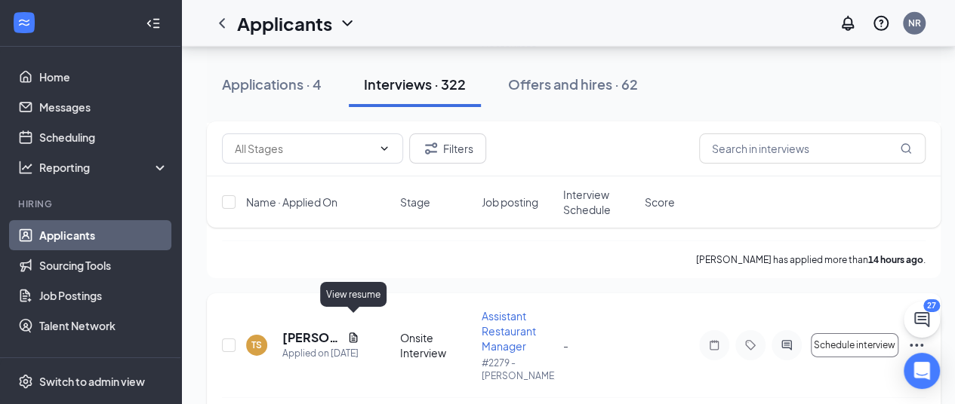
click at [355, 333] on icon "Document" at bounding box center [353, 338] width 8 height 10
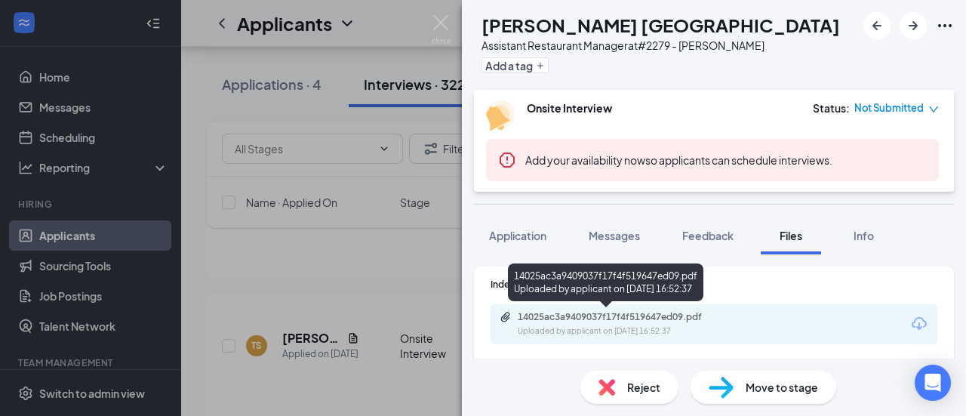
click at [629, 327] on div "Uploaded by applicant on [DATE] 16:52:37" at bounding box center [631, 331] width 226 height 12
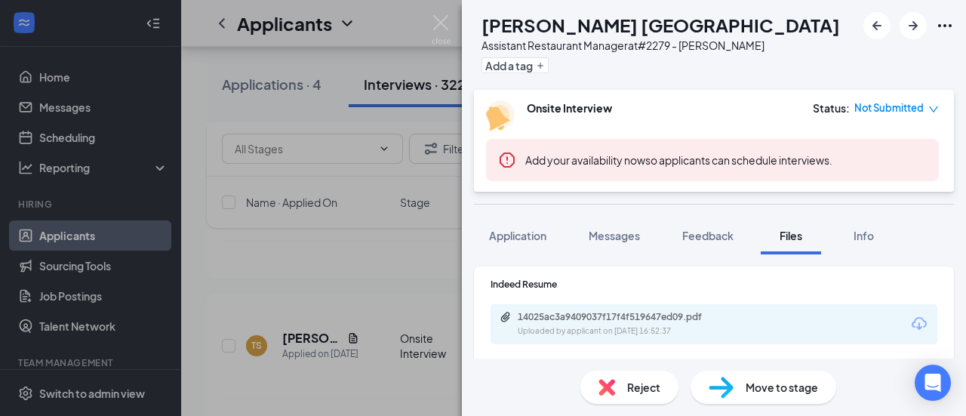
click at [320, 305] on div "TS [PERSON_NAME] [GEOGRAPHIC_DATA] Assistant Restaurant Manager at #2279 - [PER…" at bounding box center [483, 208] width 966 height 416
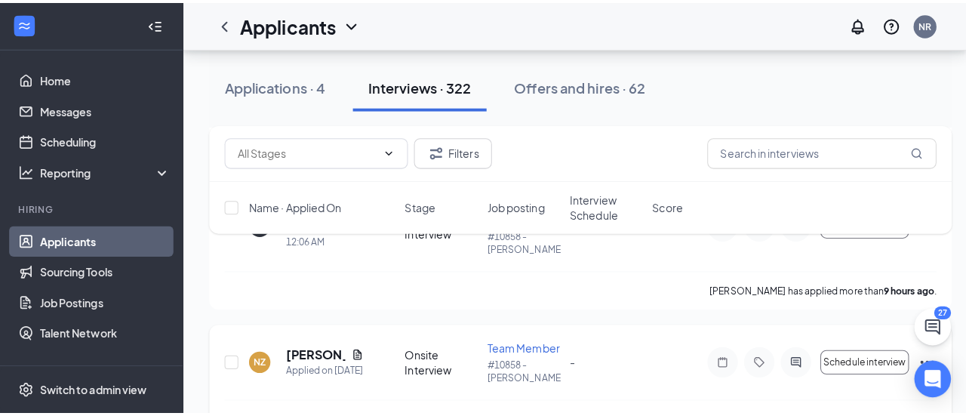
scroll to position [2051, 0]
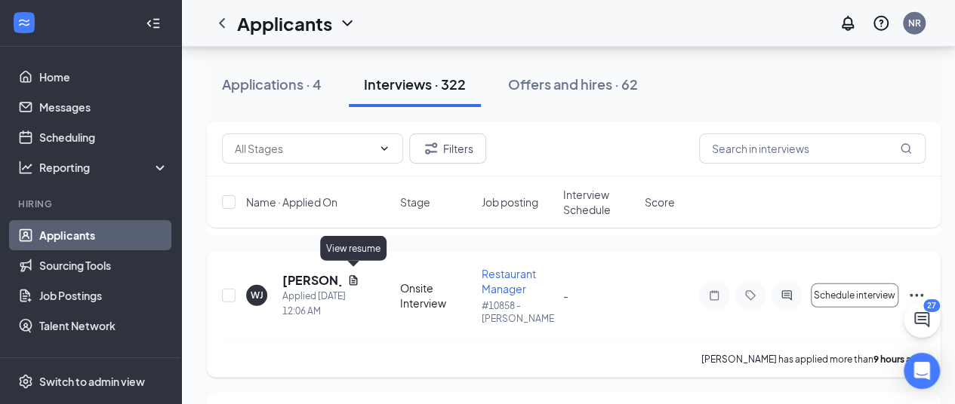
click at [351, 275] on icon "Document" at bounding box center [353, 281] width 12 height 12
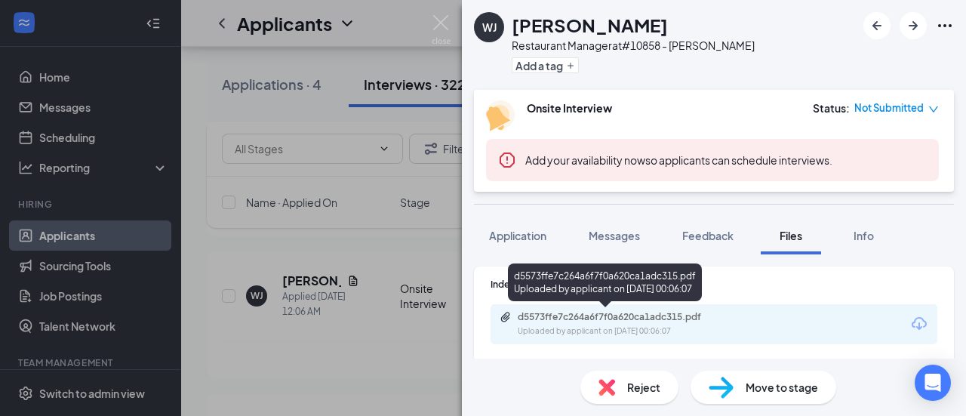
click at [596, 328] on div "Uploaded by applicant on [DATE] 00:06:07" at bounding box center [631, 331] width 226 height 12
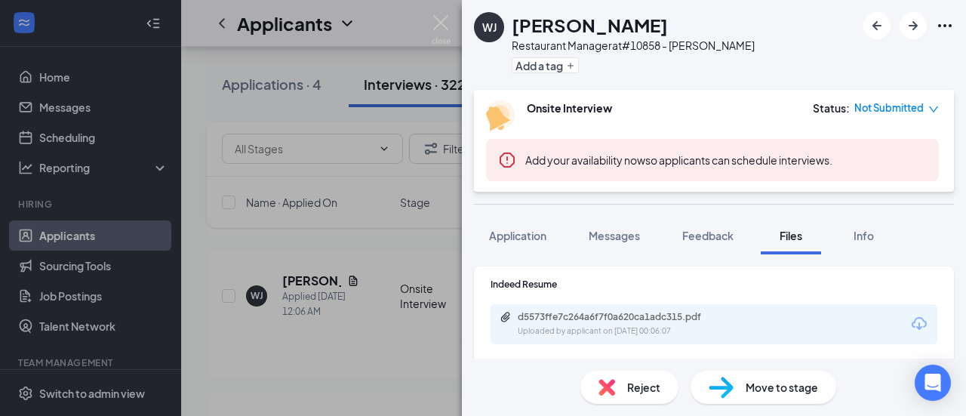
click at [332, 328] on div "[PERSON_NAME] Restaurant Manager at #10858 - [PERSON_NAME] Add a tag Onsite Int…" at bounding box center [483, 208] width 966 height 416
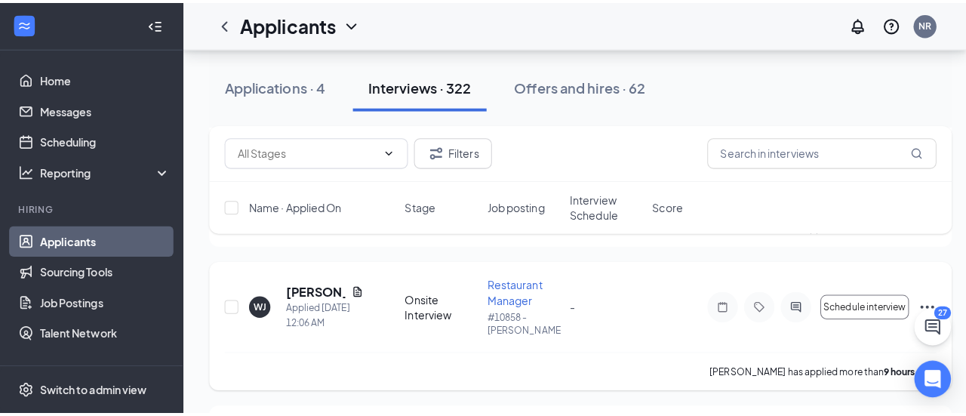
scroll to position [1900, 0]
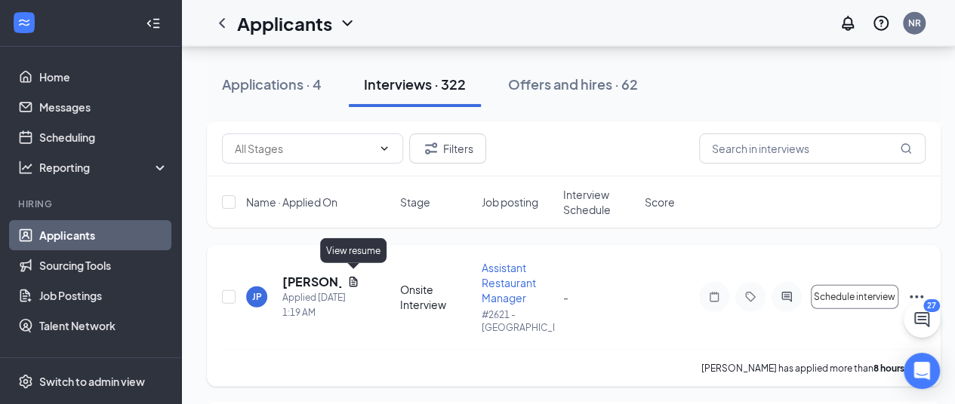
click at [355, 277] on icon "Document" at bounding box center [353, 282] width 8 height 10
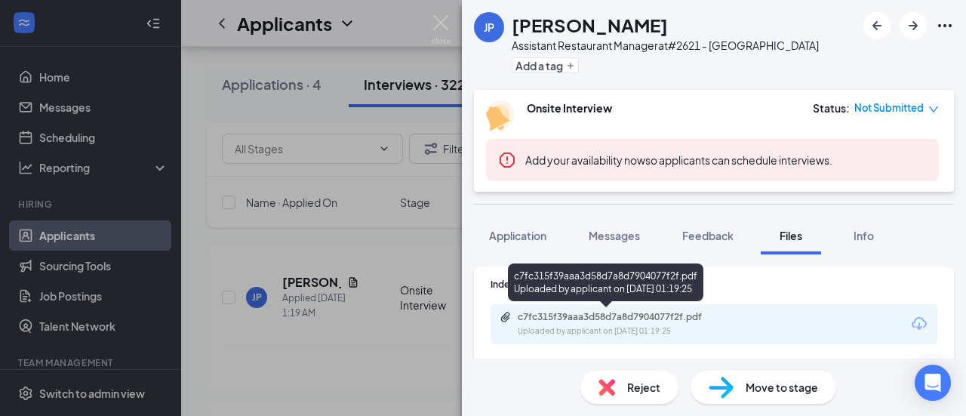
click at [644, 318] on div "c7fc315f39aaa3d58d7a8d7904077f2f.pdf" at bounding box center [623, 317] width 211 height 12
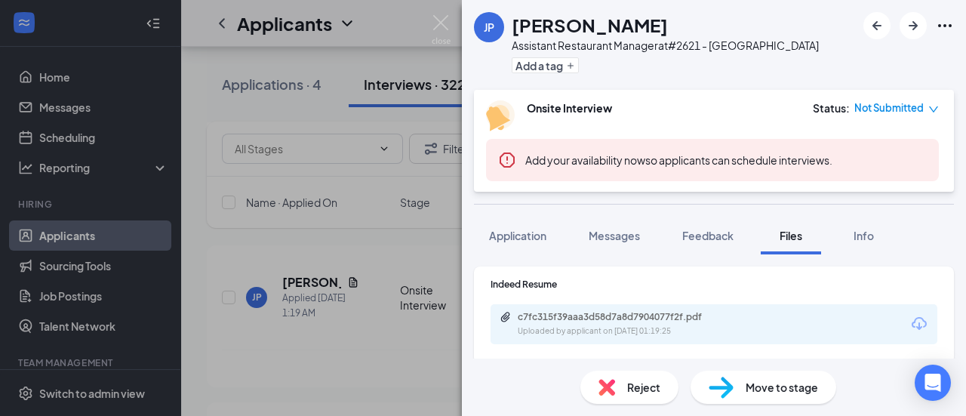
click at [386, 285] on div "JP [PERSON_NAME] Assistant Restaurant Manager at #2621 - [GEOGRAPHIC_DATA] Add …" at bounding box center [483, 208] width 966 height 416
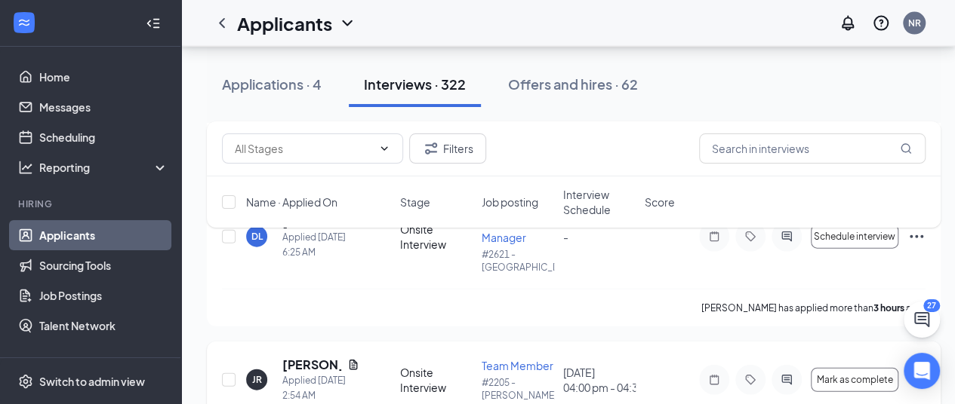
scroll to position [1523, 0]
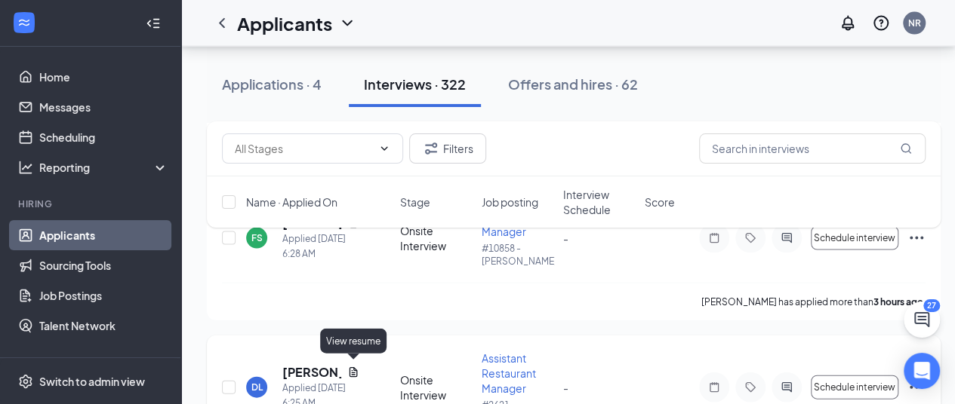
click at [355, 371] on icon "Document" at bounding box center [353, 373] width 8 height 10
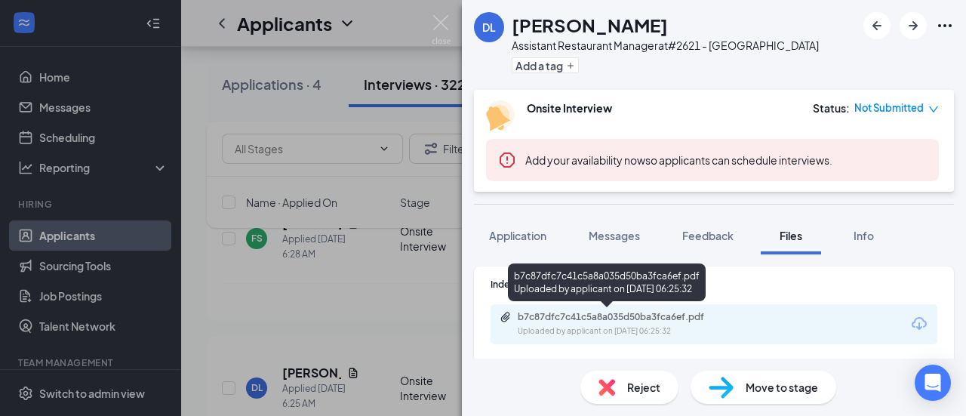
click at [619, 311] on div "b7c87dfc7c41c5a8a035d50ba3fca6ef.pdf" at bounding box center [623, 317] width 211 height 12
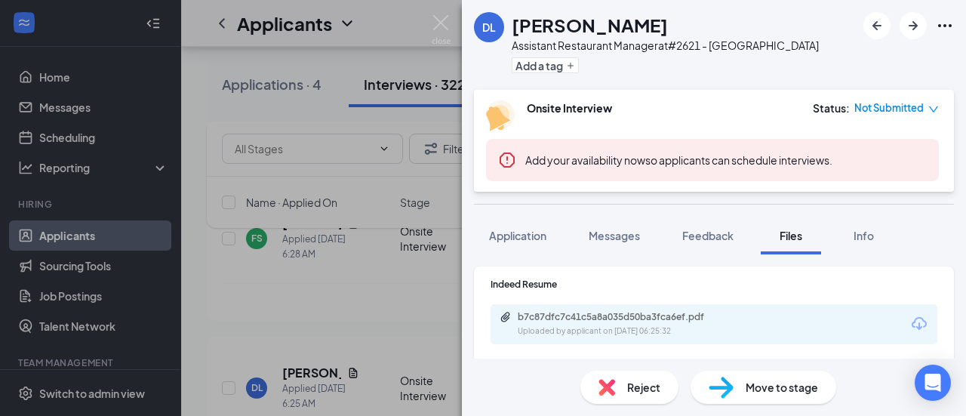
click at [361, 322] on div "DL [PERSON_NAME] Assistant Restaurant Manager at #2621 - [GEOGRAPHIC_DATA] Add …" at bounding box center [483, 208] width 966 height 416
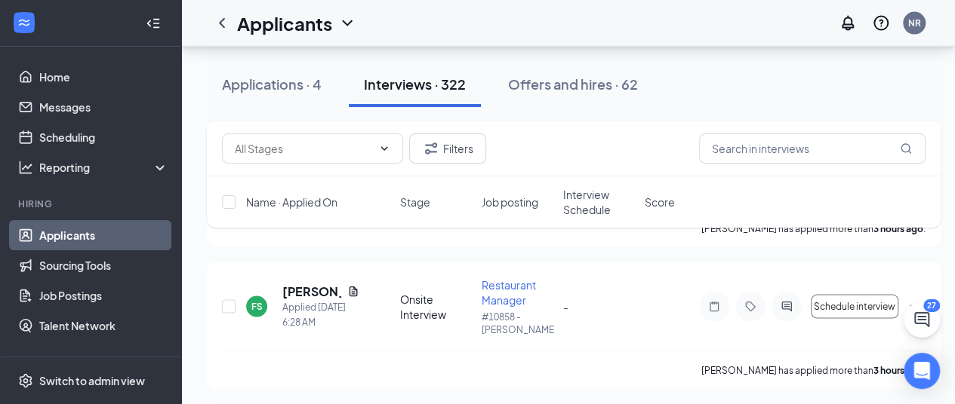
scroll to position [1447, 0]
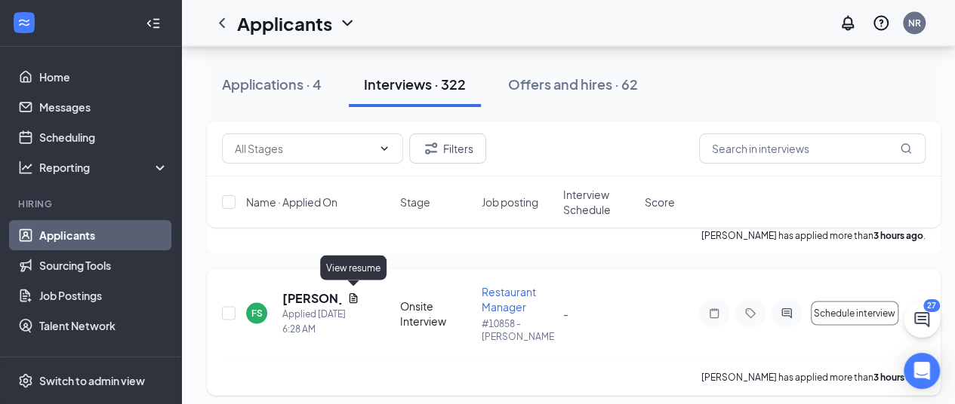
click at [350, 294] on icon "Document" at bounding box center [353, 299] width 12 height 12
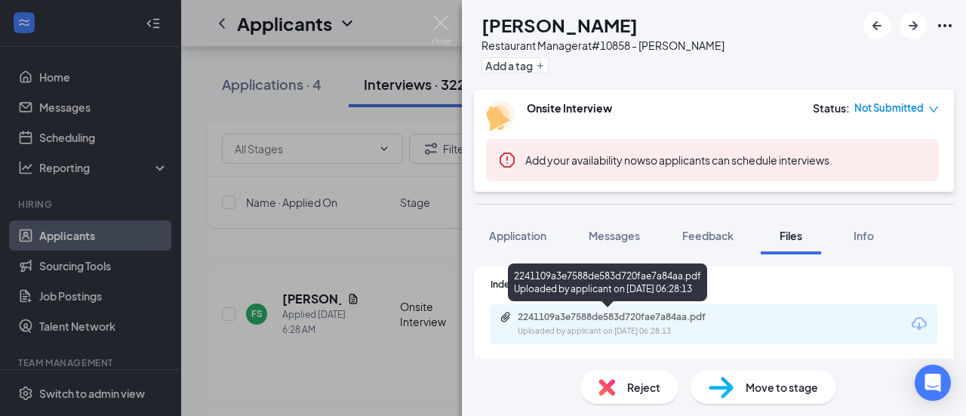
click at [638, 321] on div "2241109a3e7588de583d720fae7a84aa.pdf" at bounding box center [623, 317] width 211 height 12
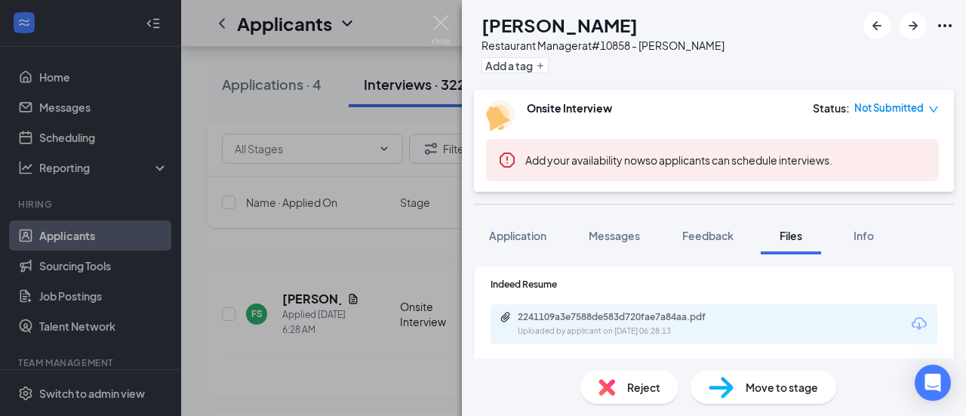
click at [401, 248] on div "FS [PERSON_NAME] Restaurant Manager at #10858 - [PERSON_NAME] Add a tag Onsite …" at bounding box center [483, 208] width 966 height 416
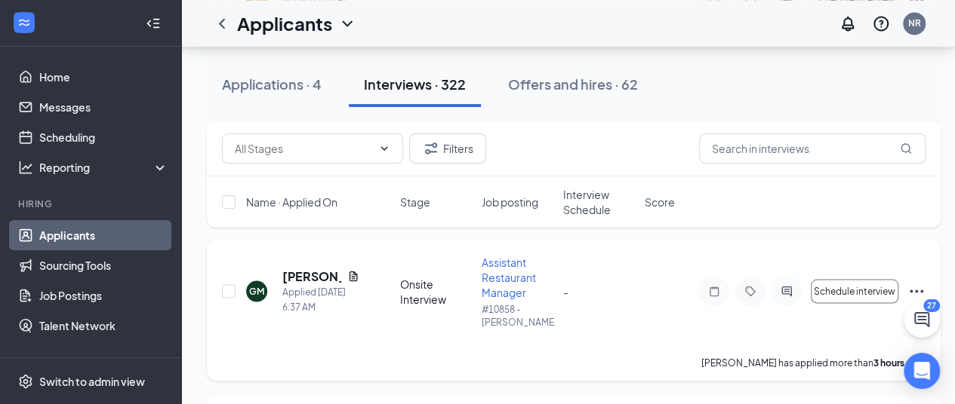
scroll to position [1296, 0]
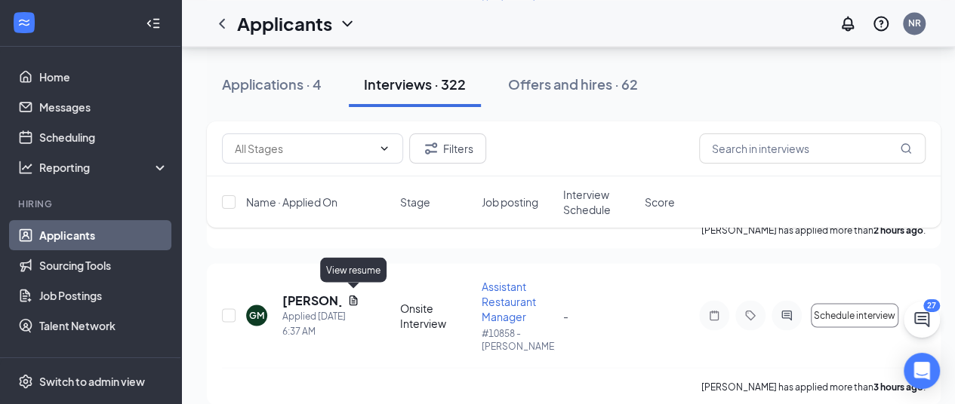
drag, startPoint x: 354, startPoint y: 294, endPoint x: 393, endPoint y: 238, distance: 68.3
click at [352, 298] on icon "Document" at bounding box center [353, 300] width 8 height 10
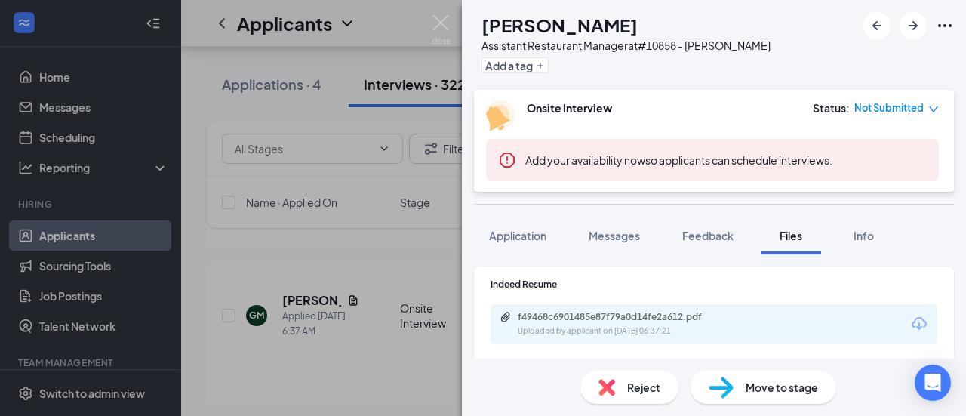
click at [646, 322] on div "f49468c6901485e87f79a0d14fe2a612.pdf" at bounding box center [623, 317] width 211 height 12
click at [412, 292] on div "GM [PERSON_NAME] Assistant Restaurant Manager at #10858 - [PERSON_NAME] Add a t…" at bounding box center [483, 208] width 966 height 416
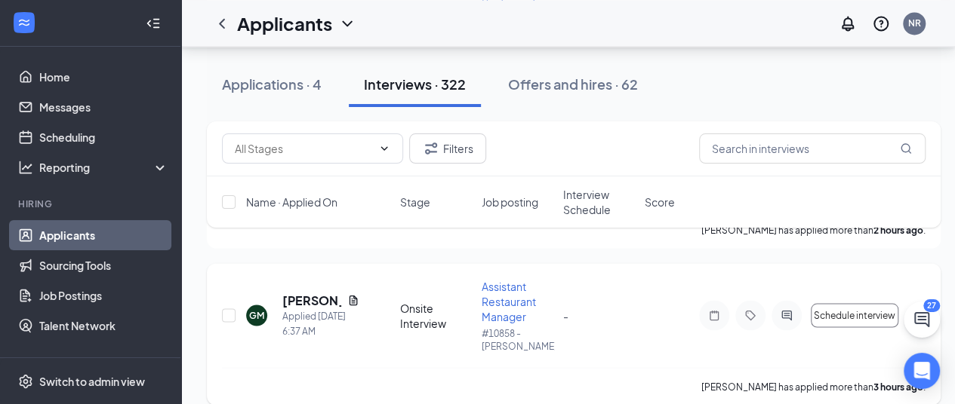
click at [367, 318] on div "GM [PERSON_NAME] Applied [DATE] 6:37 AM" at bounding box center [318, 315] width 145 height 47
click at [346, 303] on div "[PERSON_NAME]" at bounding box center [320, 300] width 77 height 17
click at [349, 301] on icon "Document" at bounding box center [353, 300] width 8 height 10
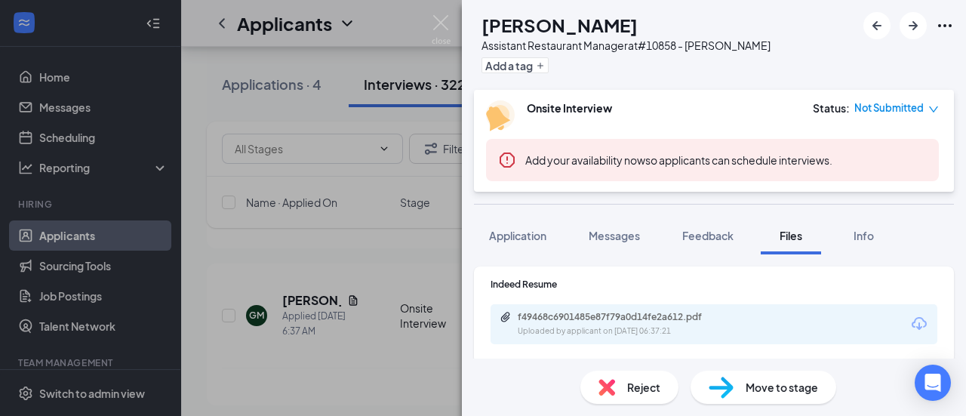
click at [629, 397] on div "Reject" at bounding box center [629, 387] width 98 height 33
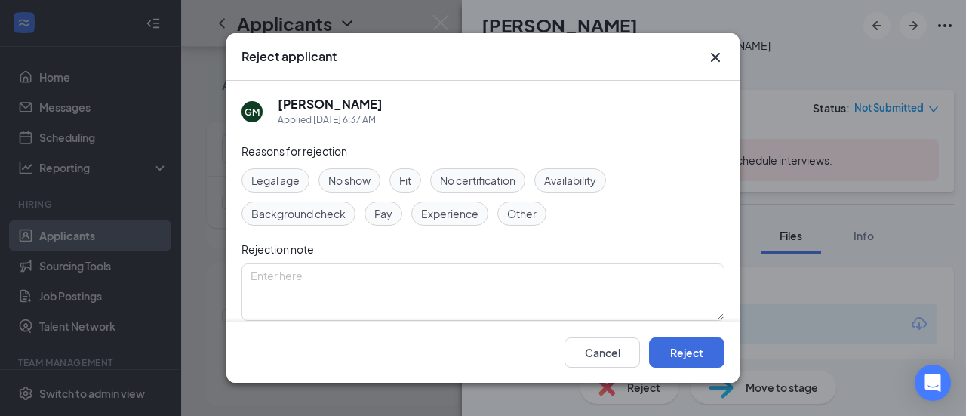
click at [451, 220] on span "Experience" at bounding box center [449, 213] width 57 height 17
click at [661, 345] on button "Reject" at bounding box center [686, 352] width 75 height 30
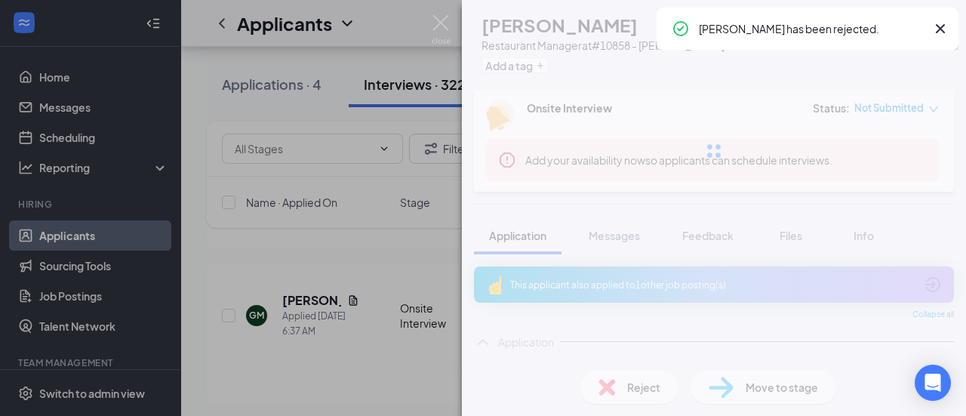
click at [367, 260] on div "FS [PERSON_NAME] Restaurant Manager at #10858 - [PERSON_NAME] Add a tag Onsite …" at bounding box center [483, 208] width 966 height 416
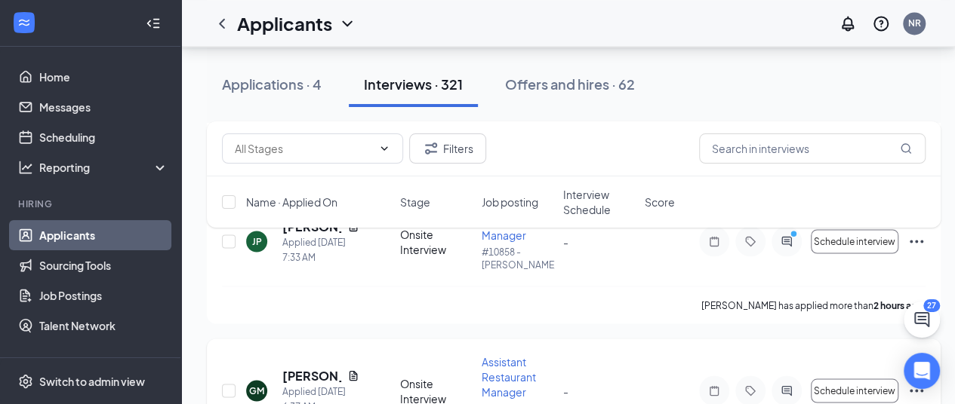
scroll to position [1146, 0]
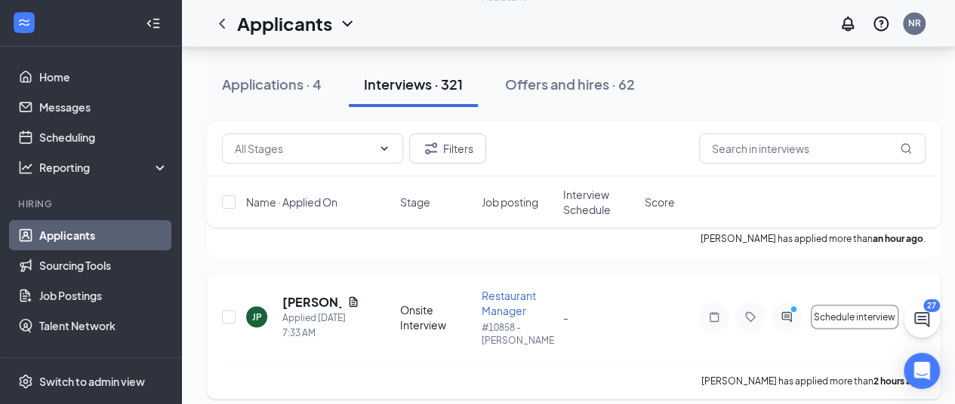
click at [347, 297] on icon "Document" at bounding box center [353, 302] width 12 height 12
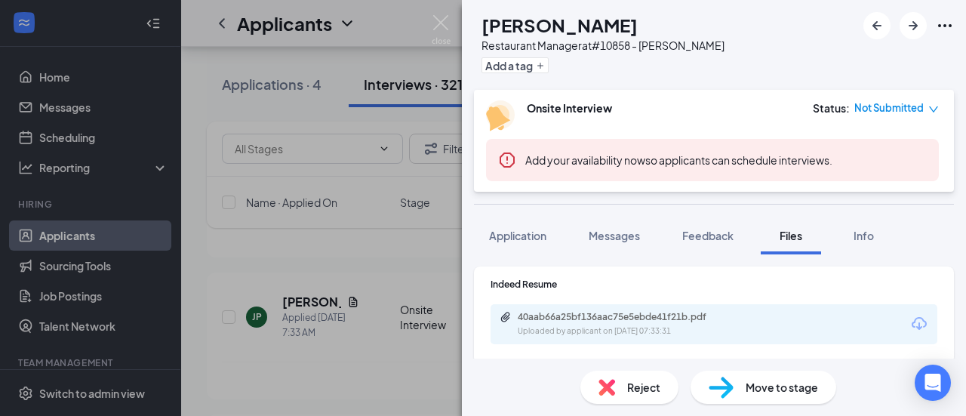
click at [604, 322] on div "40aab66a25bf136aac75e5ebde41f21b.pdf" at bounding box center [623, 317] width 211 height 12
click at [414, 266] on div "[PERSON_NAME] Restaurant Manager at #10858 - [PERSON_NAME] Add a tag Onsite Int…" at bounding box center [483, 208] width 966 height 416
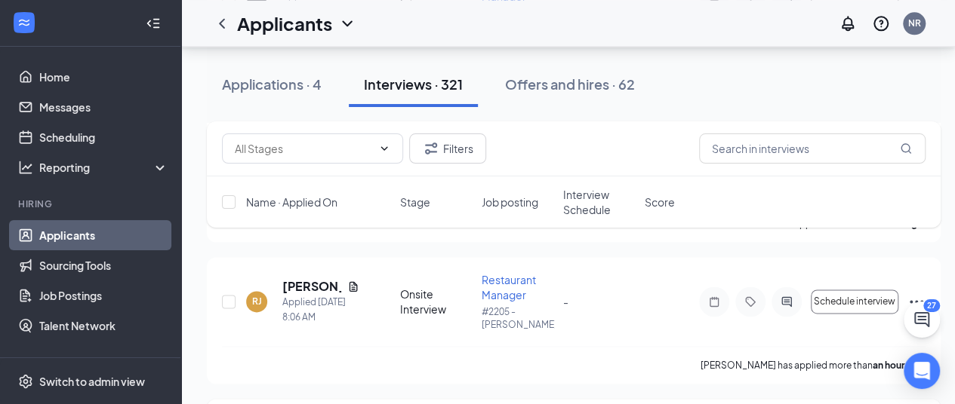
scroll to position [995, 0]
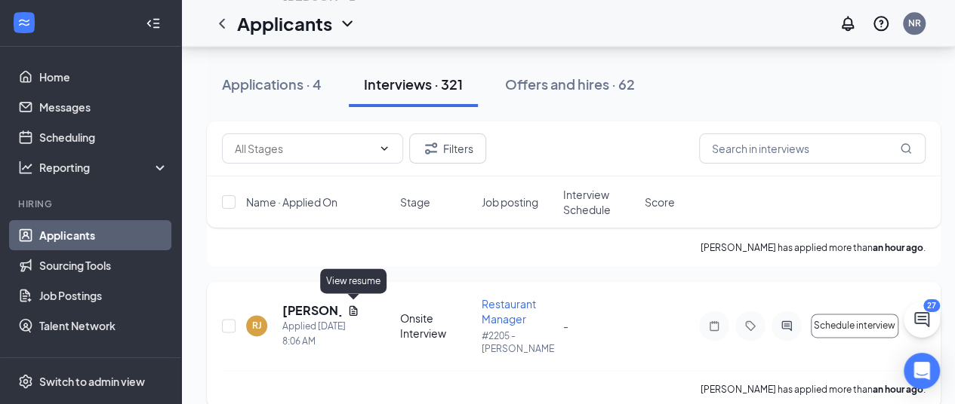
click at [355, 309] on icon "Document" at bounding box center [353, 311] width 8 height 10
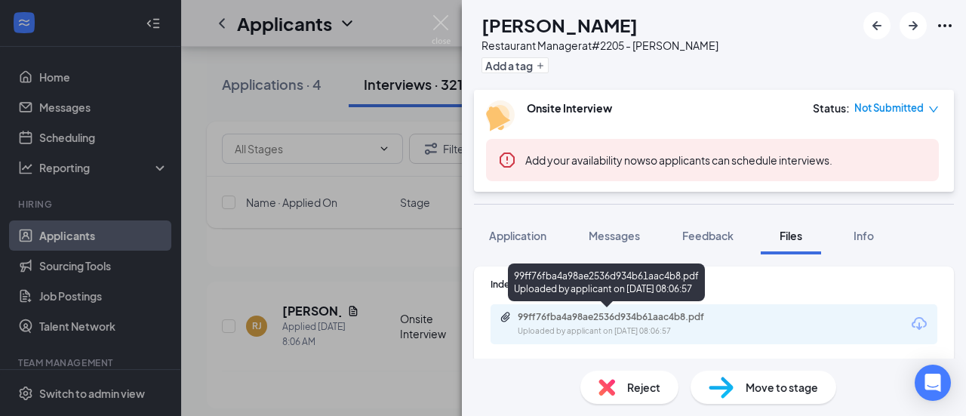
click at [670, 325] on div "Uploaded by applicant on [DATE] 08:06:57" at bounding box center [631, 331] width 226 height 12
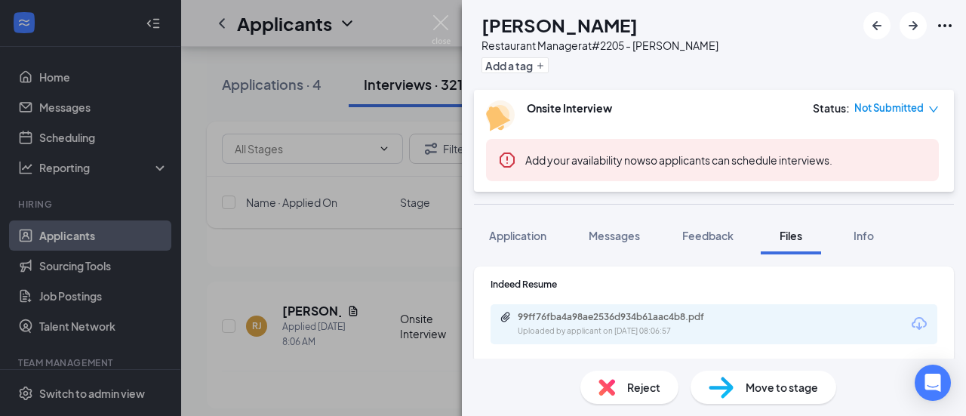
click at [352, 247] on div "[PERSON_NAME] [PERSON_NAME] Restaurant Manager at #2205 - [PERSON_NAME] Add a t…" at bounding box center [483, 208] width 966 height 416
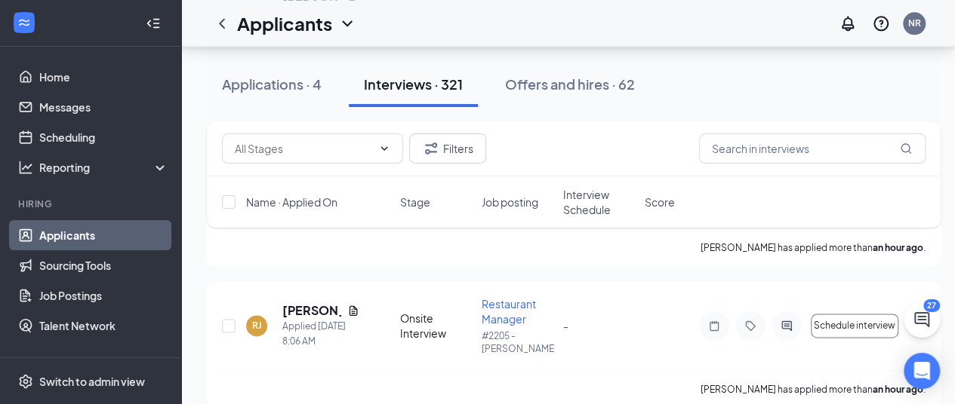
scroll to position [844, 0]
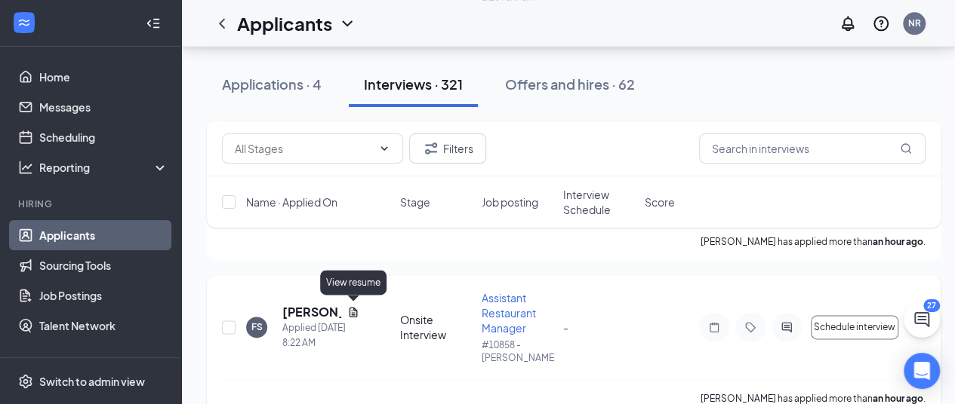
click at [350, 312] on icon "Document" at bounding box center [353, 312] width 8 height 10
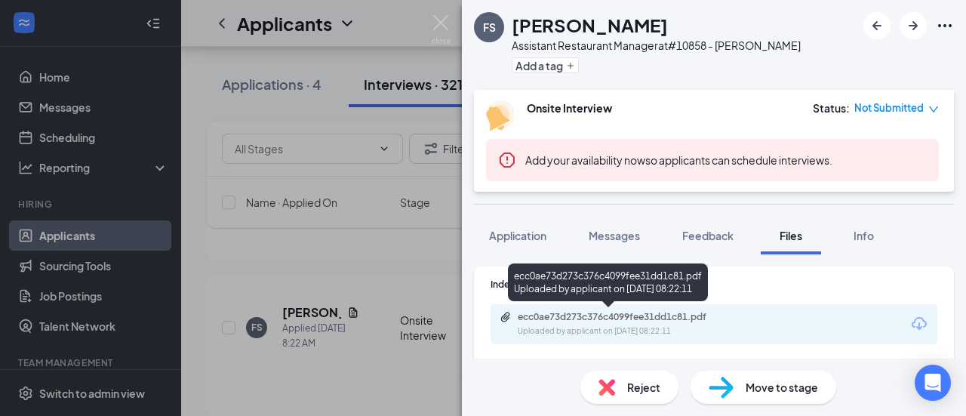
click at [629, 313] on div "ecc0ae73d273c376c4099fee31dd1c81.pdf" at bounding box center [623, 317] width 211 height 12
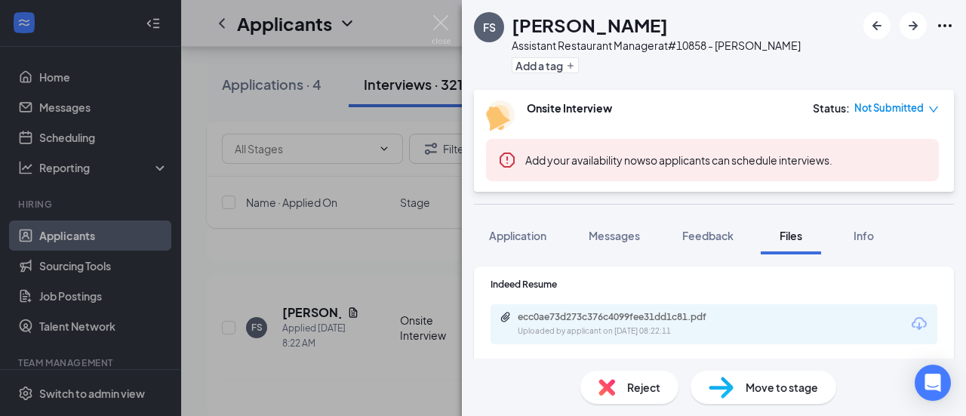
drag, startPoint x: 325, startPoint y: 328, endPoint x: 355, endPoint y: 331, distance: 30.3
click at [326, 328] on div "FS [PERSON_NAME] Assistant Restaurant Manager at #10858 - [PERSON_NAME] Add a t…" at bounding box center [483, 208] width 966 height 416
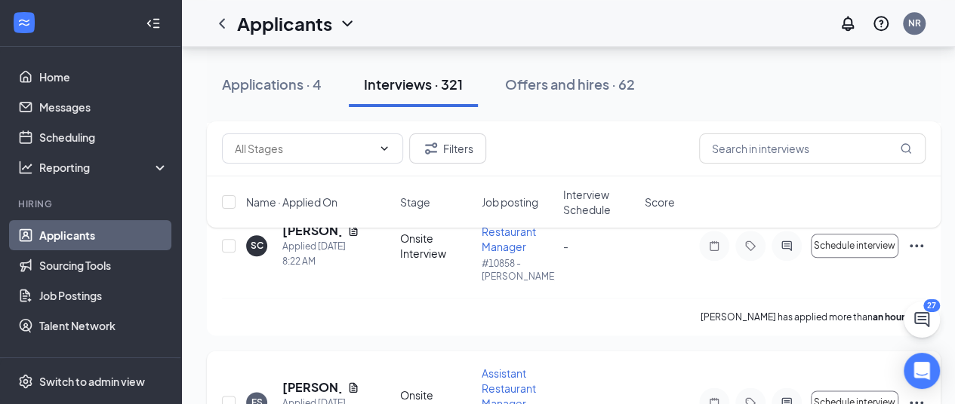
scroll to position [693, 0]
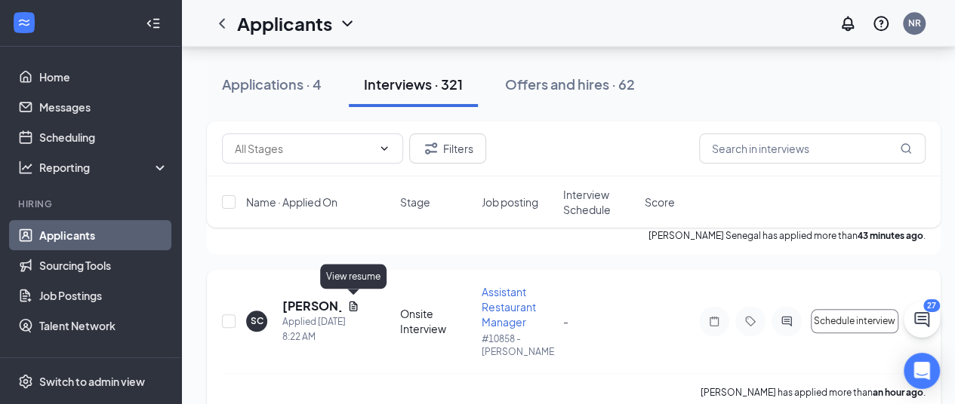
click at [357, 308] on icon "Document" at bounding box center [353, 306] width 8 height 10
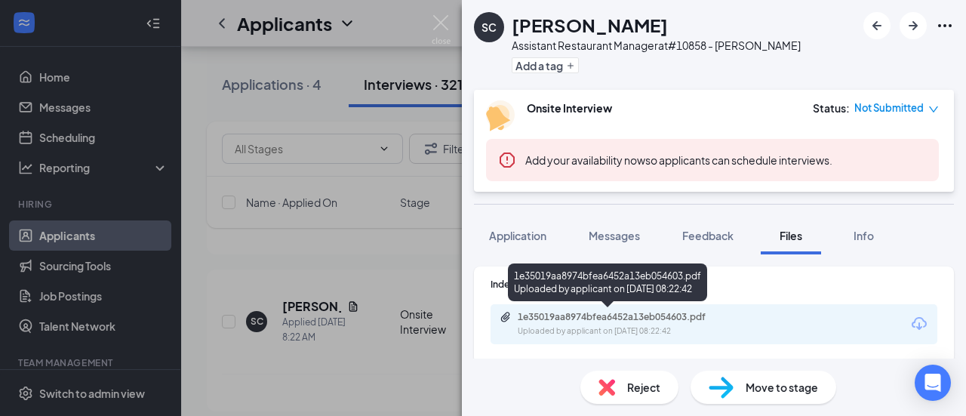
click at [681, 314] on div "1e35019aa8974bfea6452a13eb054603.pdf" at bounding box center [623, 317] width 211 height 12
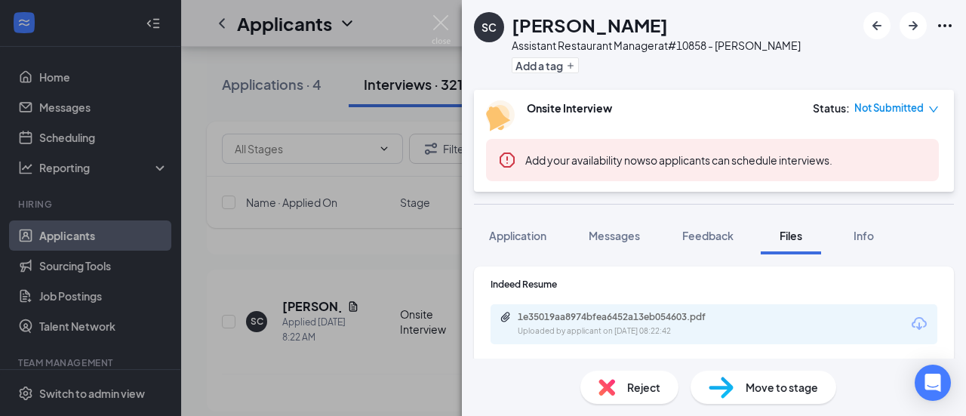
click at [321, 275] on div "SC [PERSON_NAME] Assistant Restaurant Manager at #10858 - [PERSON_NAME] Add a t…" at bounding box center [483, 208] width 966 height 416
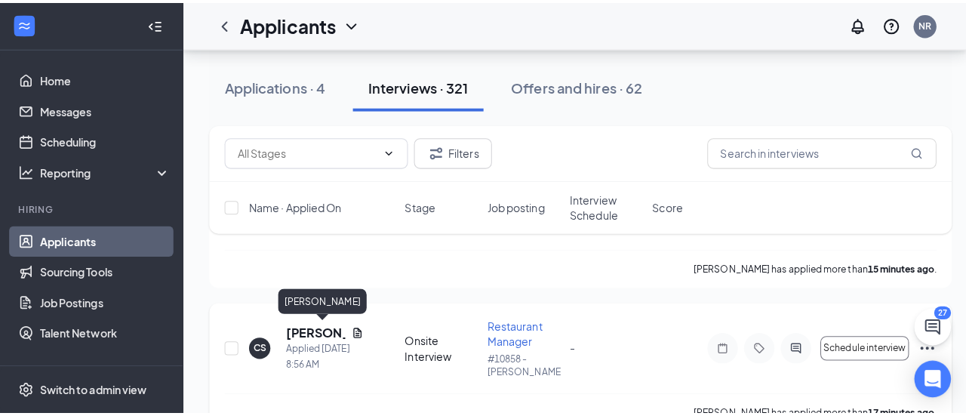
scroll to position [89, 0]
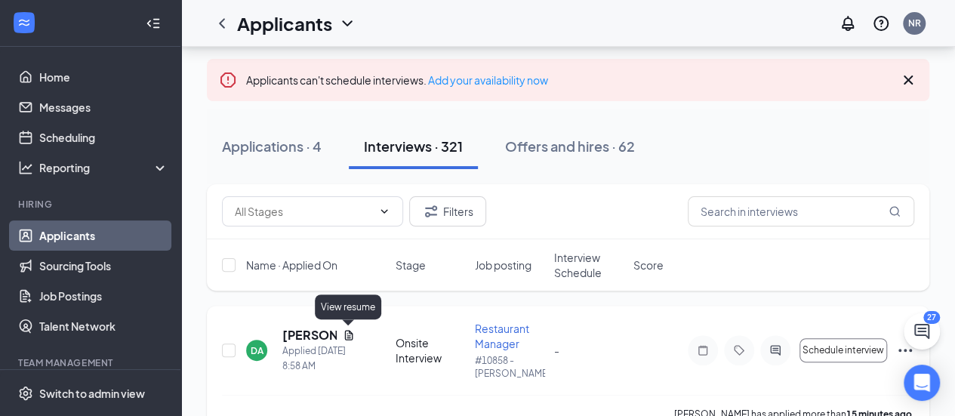
click at [345, 333] on icon "Document" at bounding box center [349, 335] width 8 height 10
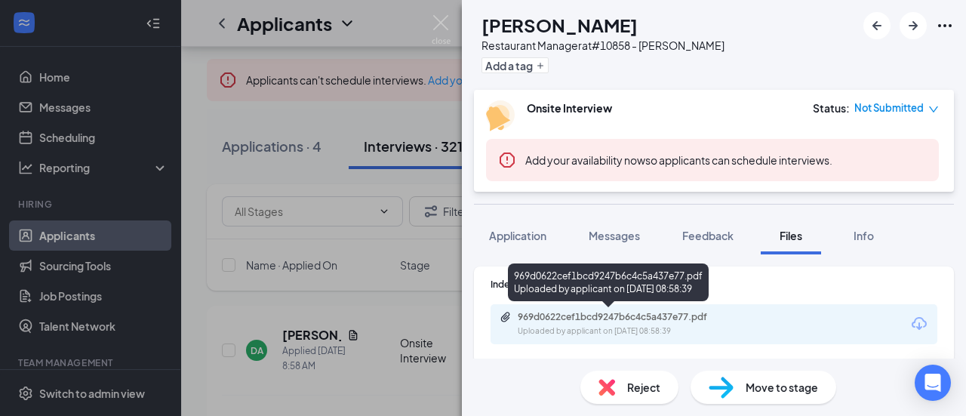
click at [647, 319] on div "969d0622cef1bcd9247b6c4c5a437e77.pdf" at bounding box center [623, 317] width 211 height 12
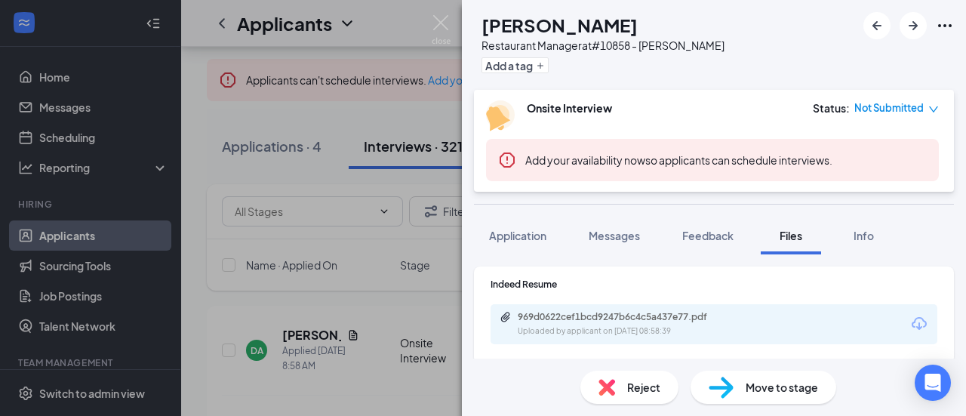
click at [306, 331] on div "[PERSON_NAME] Restaurant Manager at #10858 - [PERSON_NAME] Add a tag Onsite Int…" at bounding box center [483, 208] width 966 height 416
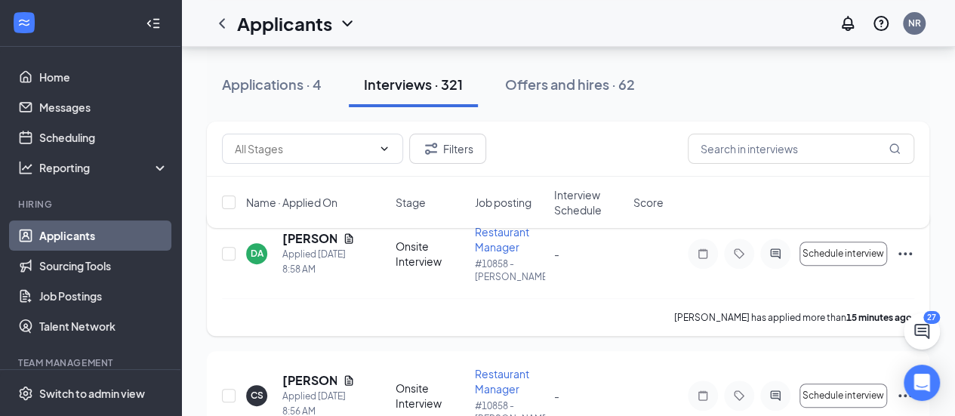
scroll to position [151, 0]
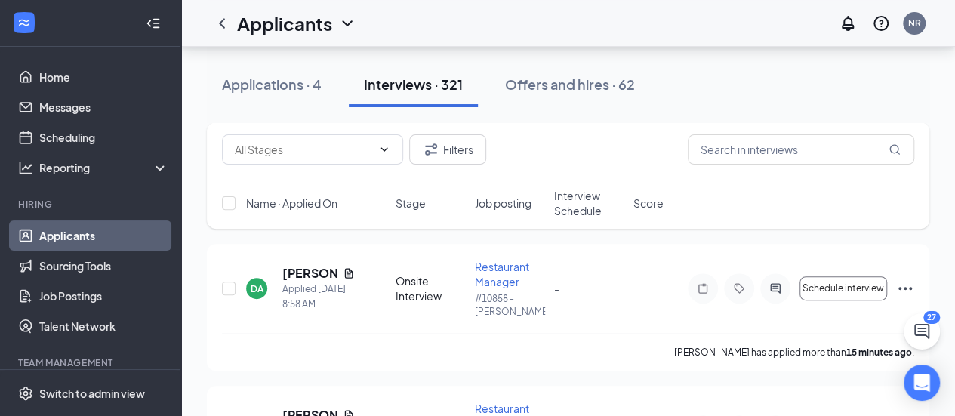
click at [277, 85] on div "Applications · 4" at bounding box center [272, 84] width 100 height 19
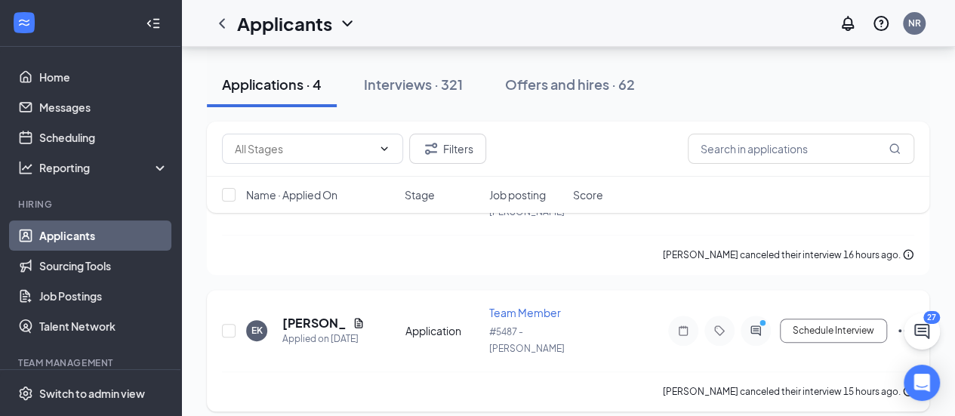
scroll to position [453, 0]
